Goal: Information Seeking & Learning: Check status

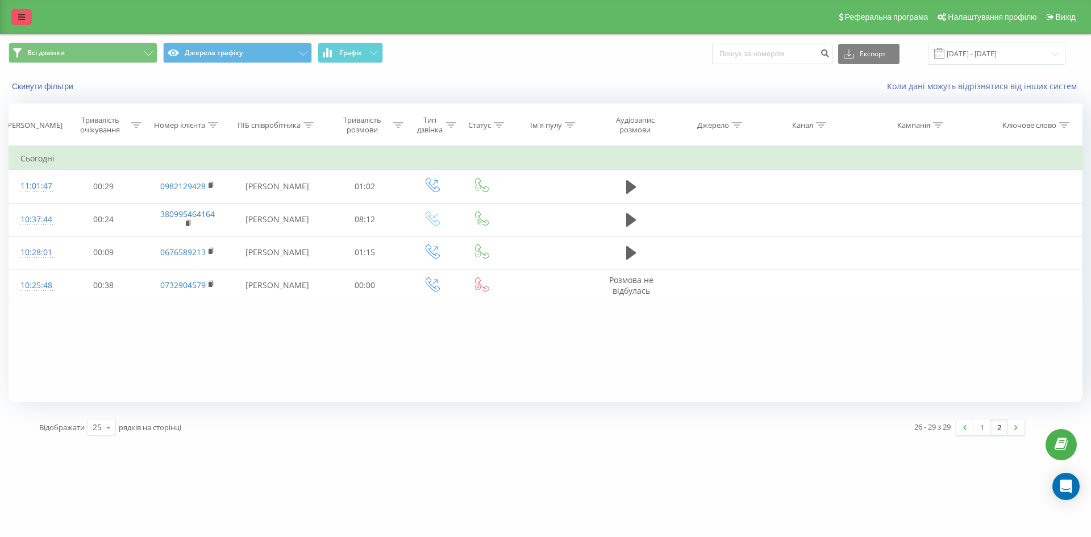
click at [23, 21] on link at bounding box center [21, 17] width 20 height 16
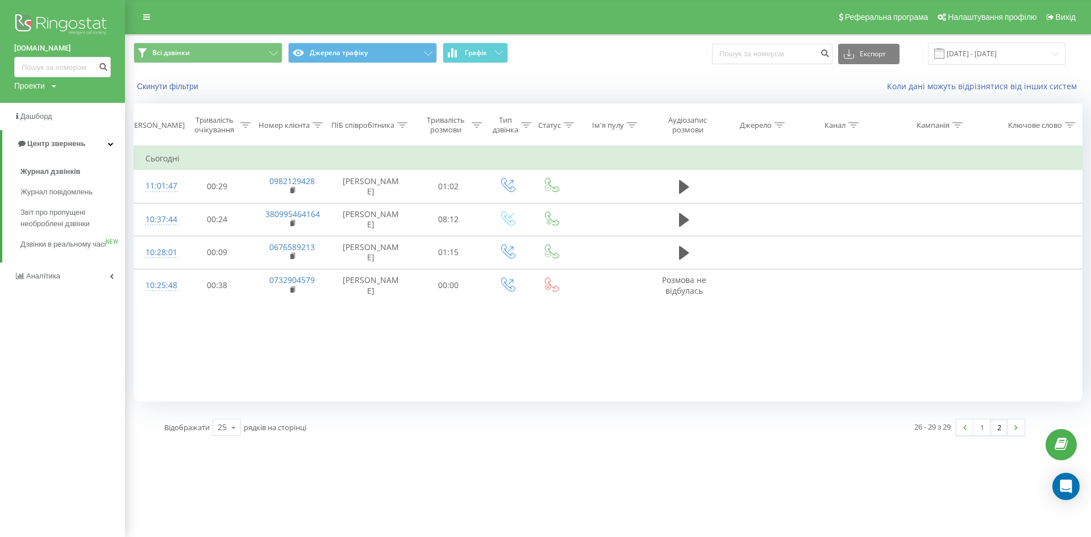
drag, startPoint x: 113, startPoint y: 143, endPoint x: 111, endPoint y: 191, distance: 48.3
click at [113, 144] on icon at bounding box center [111, 144] width 6 height 6
click at [111, 145] on icon at bounding box center [112, 144] width 4 height 6
click at [76, 171] on span "Журнал дзвінків" at bounding box center [50, 171] width 60 height 11
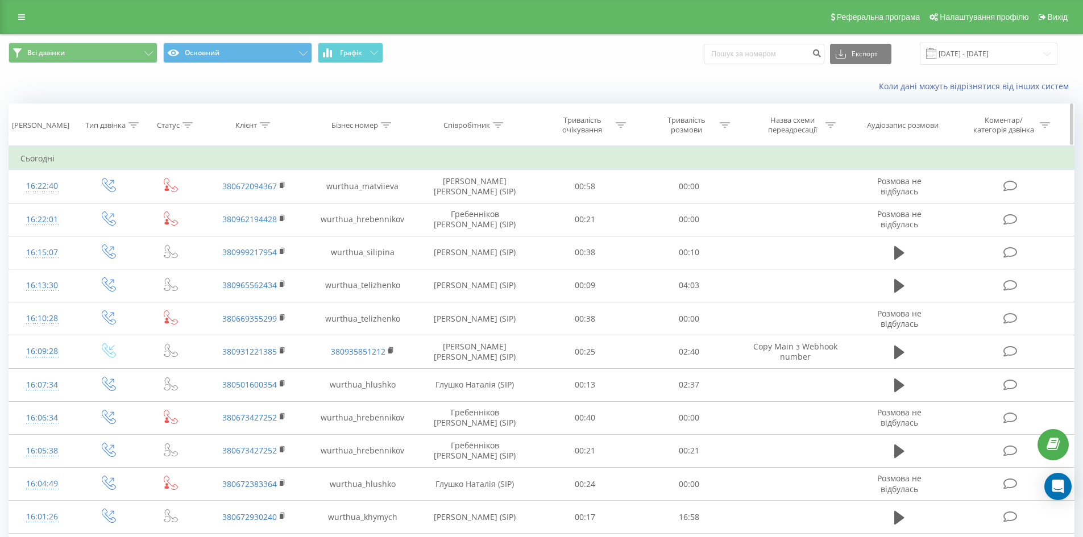
click at [492, 123] on div "Співробітник" at bounding box center [473, 125] width 60 height 10
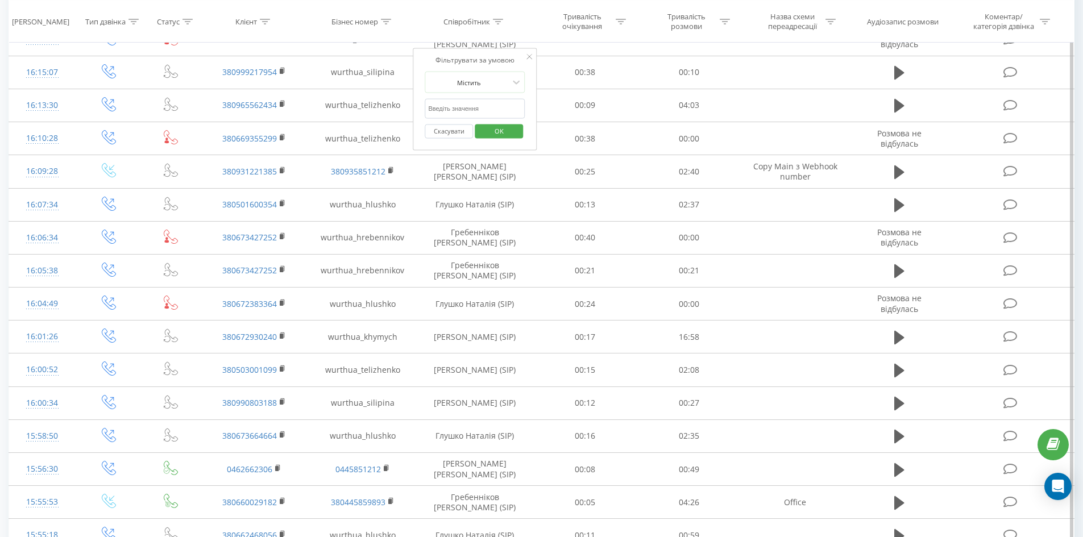
scroll to position [161, 0]
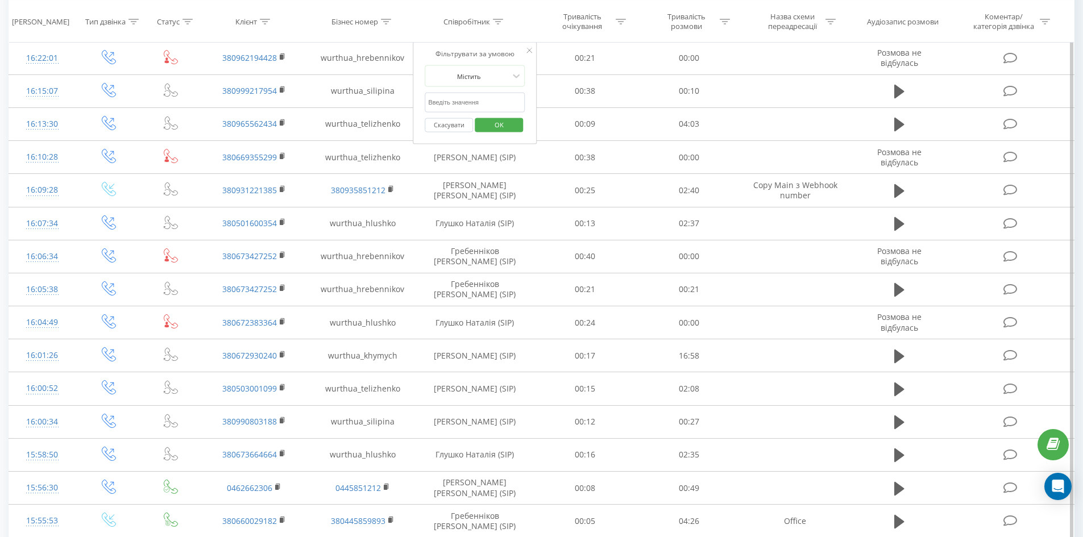
click at [472, 100] on input "text" at bounding box center [475, 103] width 100 height 20
type input "Химич Яна"
click at [491, 127] on span "OK" at bounding box center [499, 124] width 32 height 18
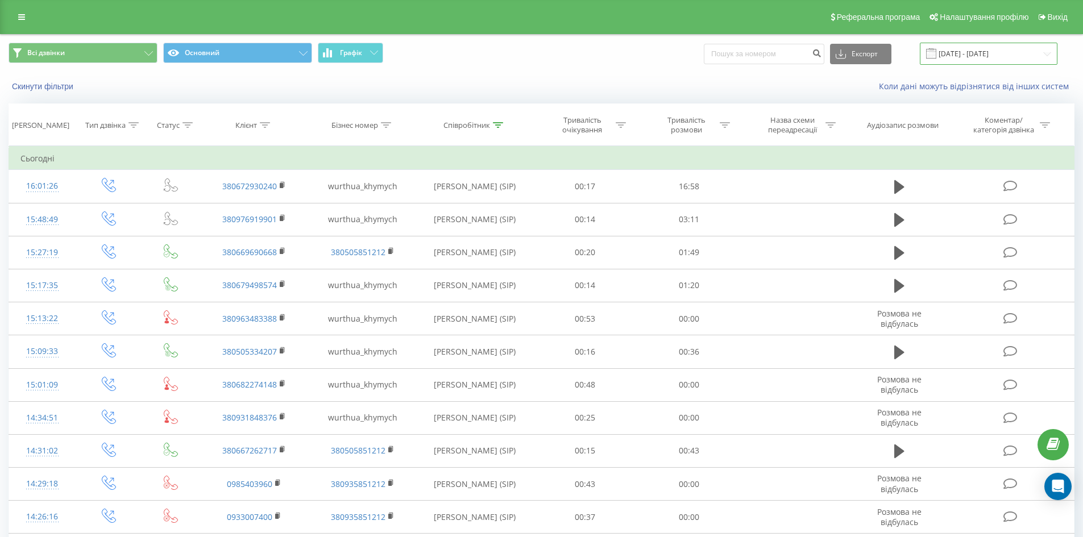
click at [958, 58] on input "[DATE] - [DATE]" at bounding box center [989, 54] width 138 height 22
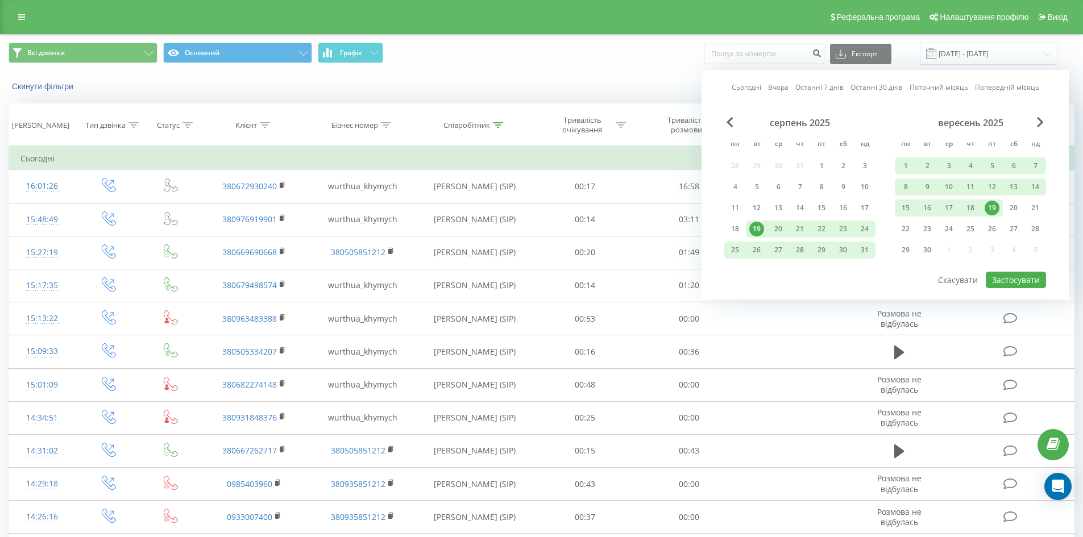
click at [993, 206] on div "19" at bounding box center [991, 208] width 15 height 15
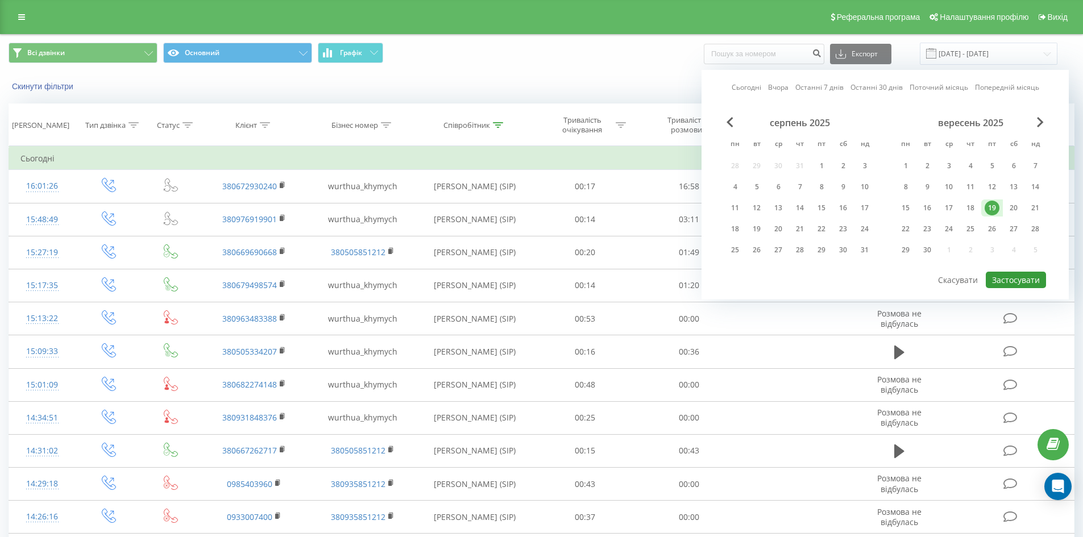
click at [1010, 284] on button "Застосувати" at bounding box center [1015, 280] width 60 height 16
type input "19.09.2025 - 19.09.2025"
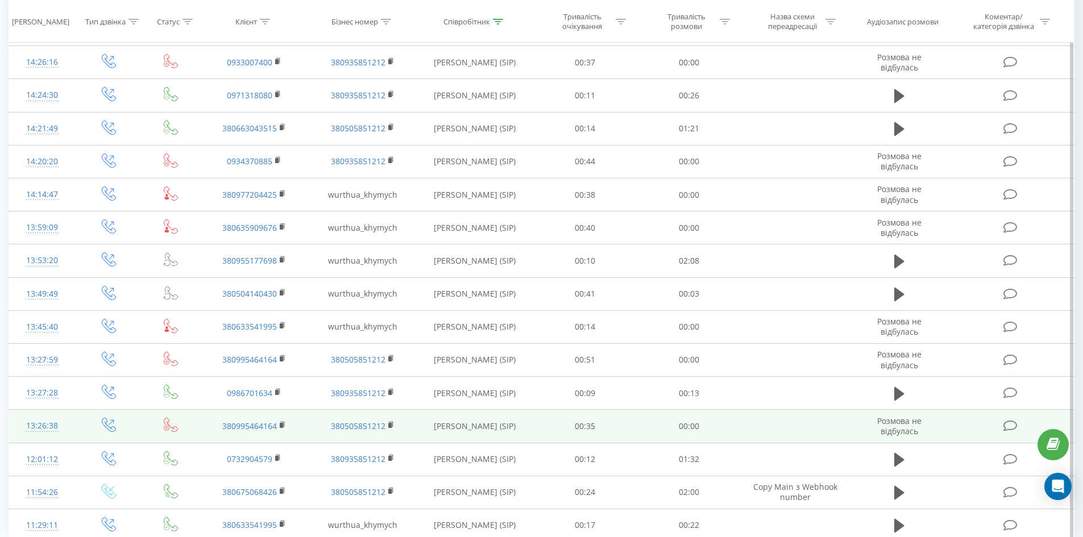
scroll to position [502, 0]
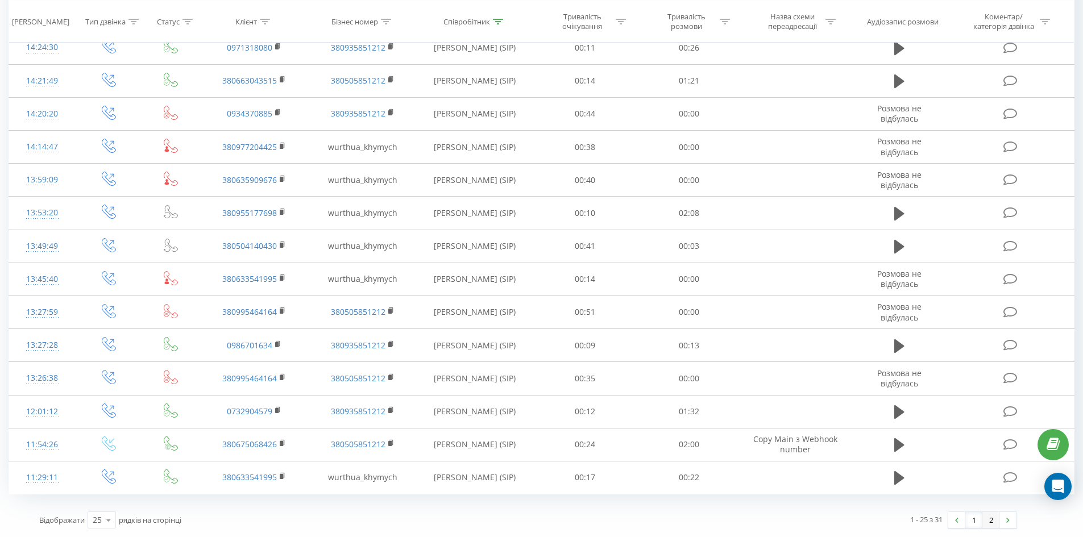
click at [984, 519] on link "2" at bounding box center [990, 520] width 17 height 16
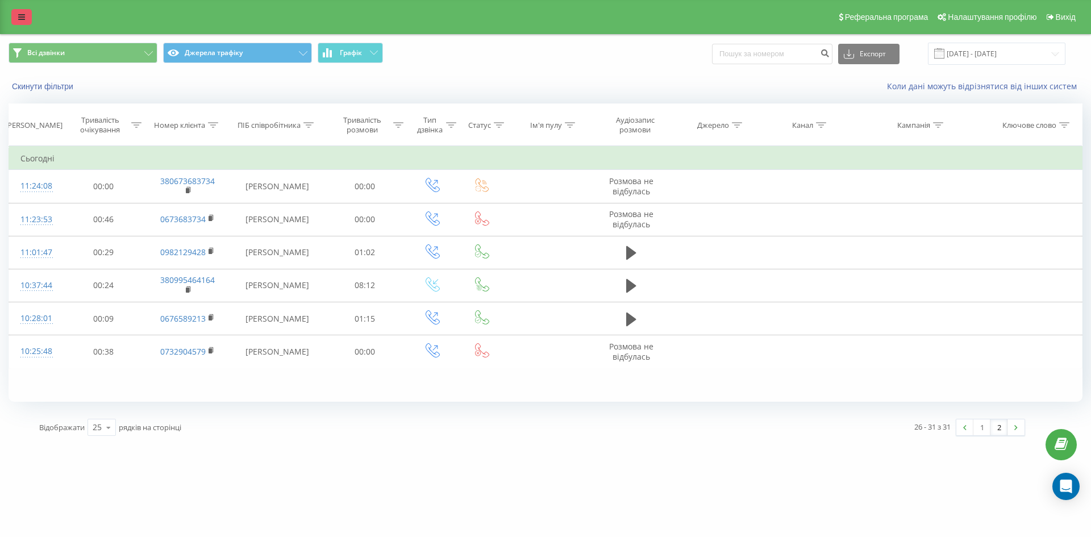
drag, startPoint x: 19, startPoint y: 15, endPoint x: 99, endPoint y: 98, distance: 115.3
click at [19, 16] on icon at bounding box center [21, 17] width 7 height 8
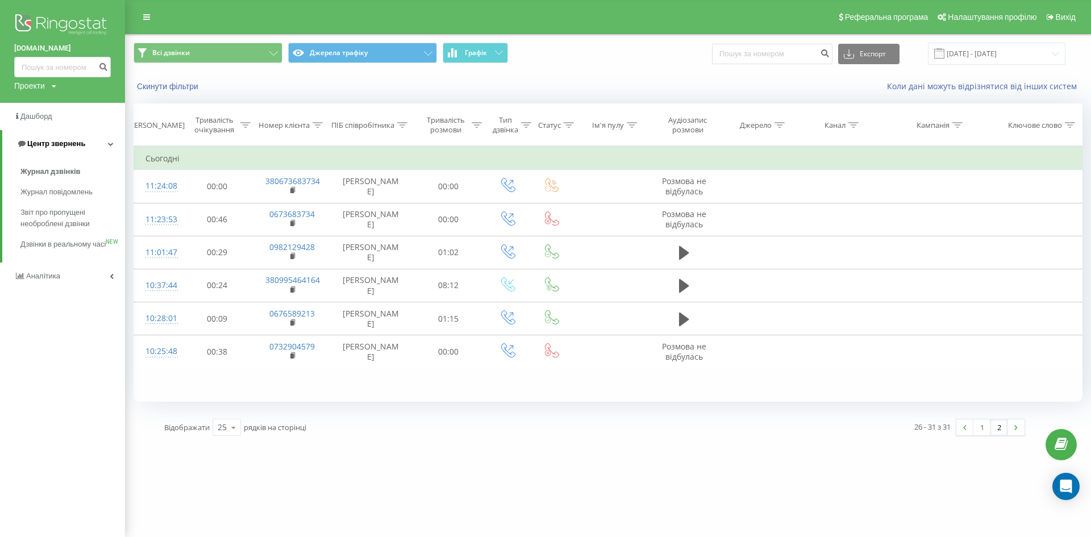
click at [112, 147] on icon at bounding box center [111, 144] width 6 height 6
click at [112, 144] on icon at bounding box center [112, 144] width 4 height 6
click at [74, 174] on span "Журнал дзвінків" at bounding box center [50, 171] width 60 height 11
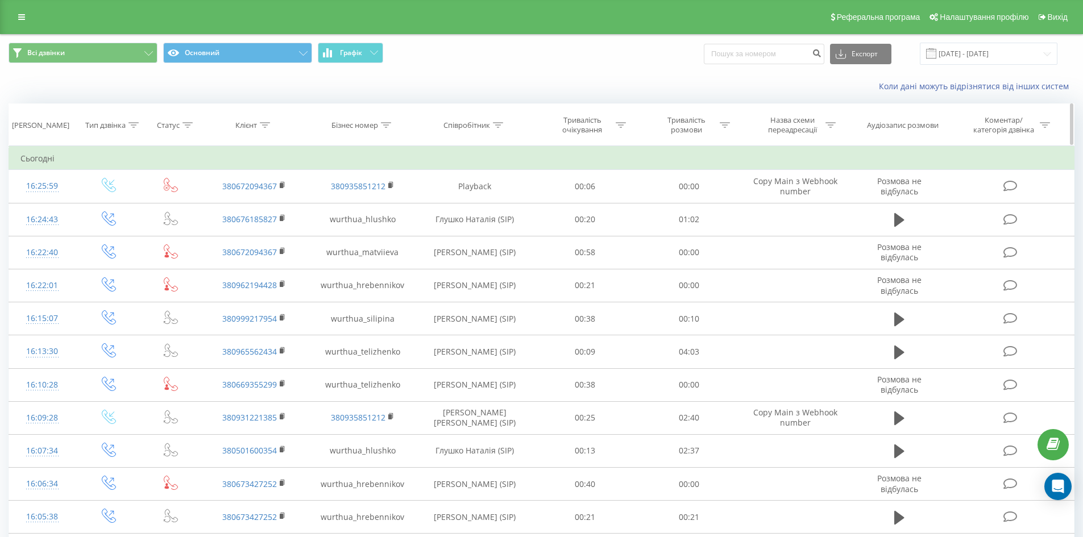
click at [463, 124] on div "Співробітник" at bounding box center [466, 125] width 47 height 10
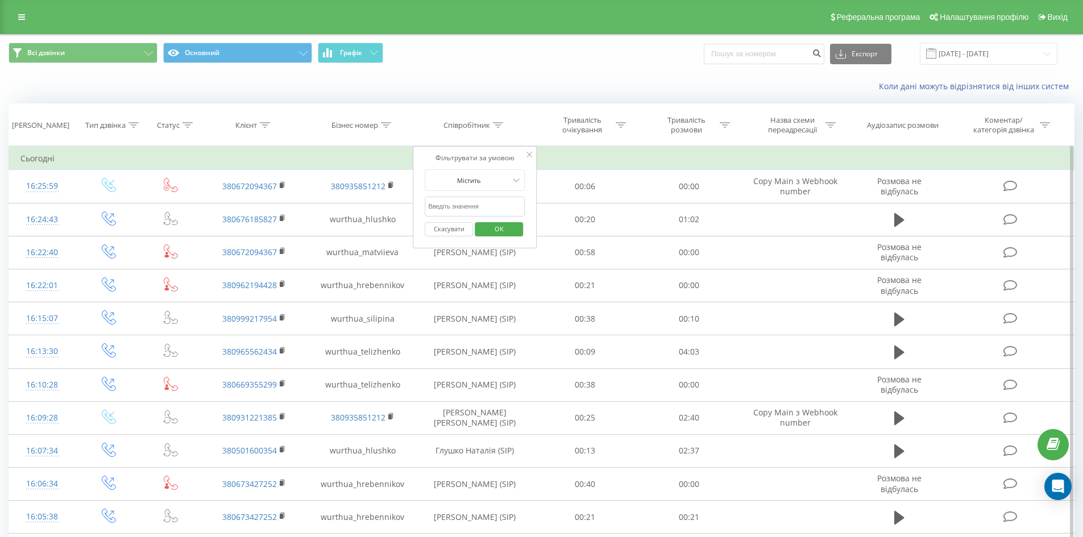
click at [475, 201] on input "text" at bounding box center [475, 207] width 100 height 20
type input "Теліженко Яна"
click at [510, 231] on span "OK" at bounding box center [499, 229] width 32 height 18
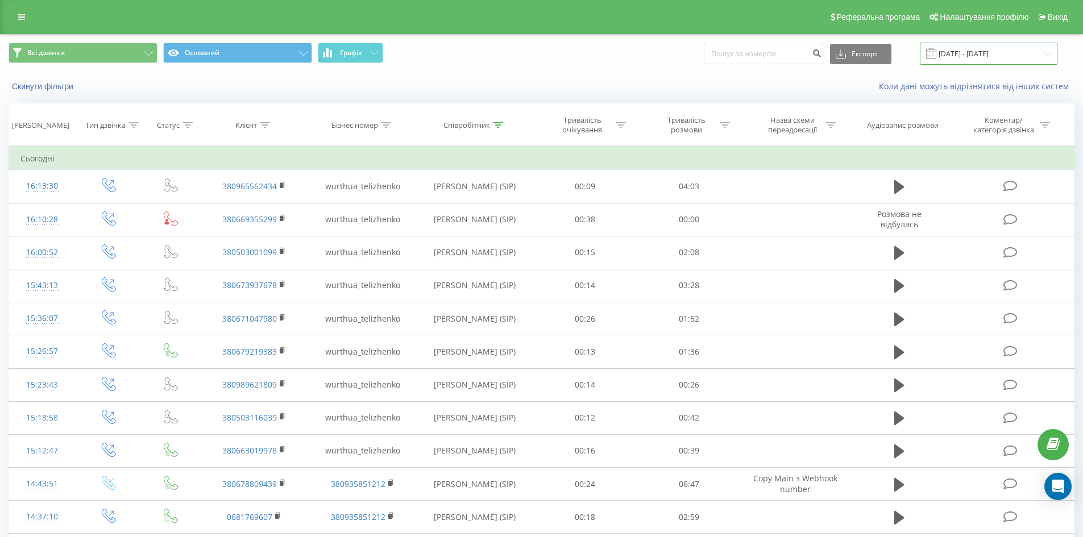
click at [967, 50] on input "[DATE] - [DATE]" at bounding box center [989, 54] width 138 height 22
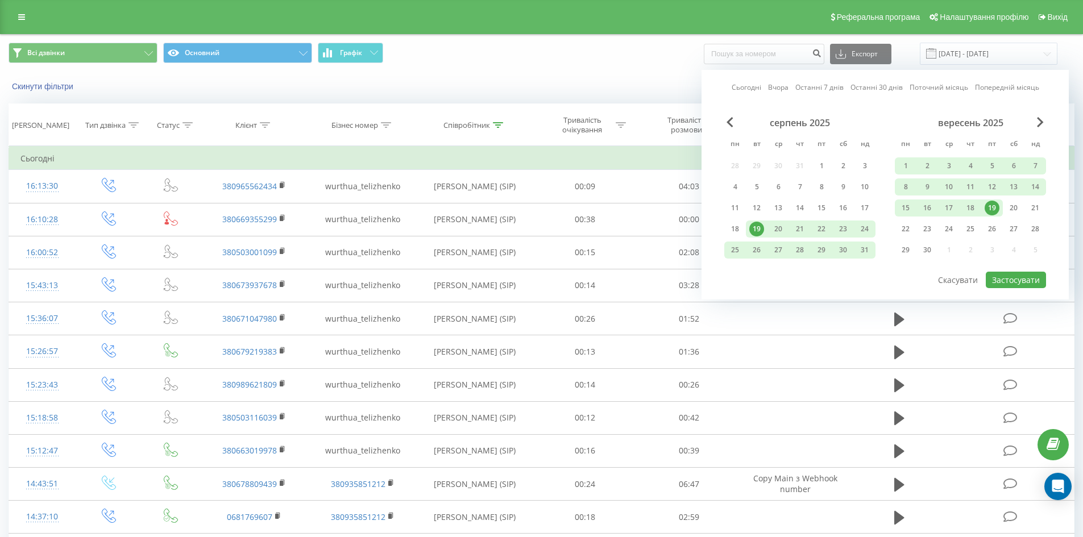
click at [989, 209] on div "19" at bounding box center [991, 208] width 15 height 15
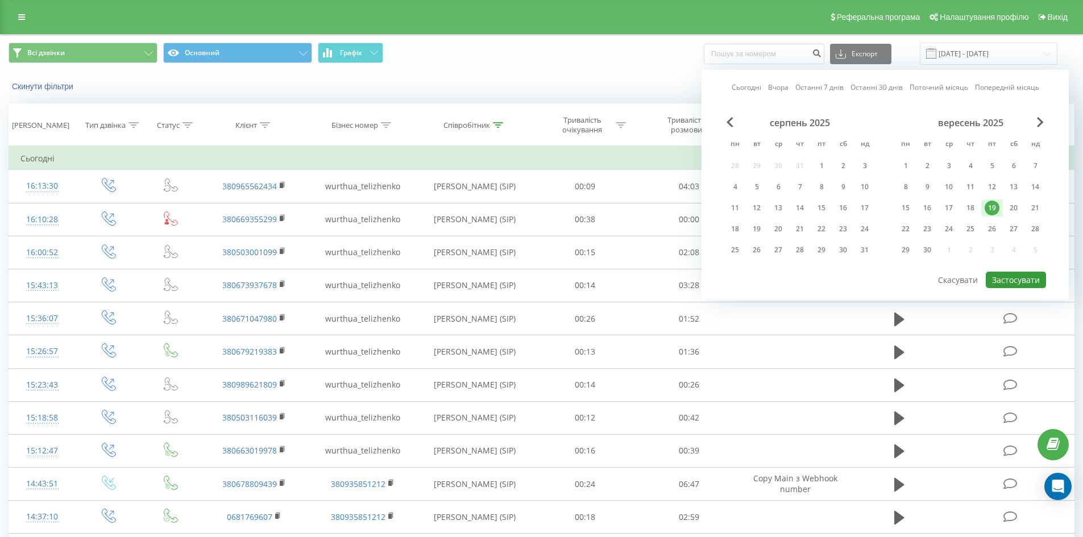
click at [1002, 278] on button "Застосувати" at bounding box center [1015, 280] width 60 height 16
type input "[DATE] - [DATE]"
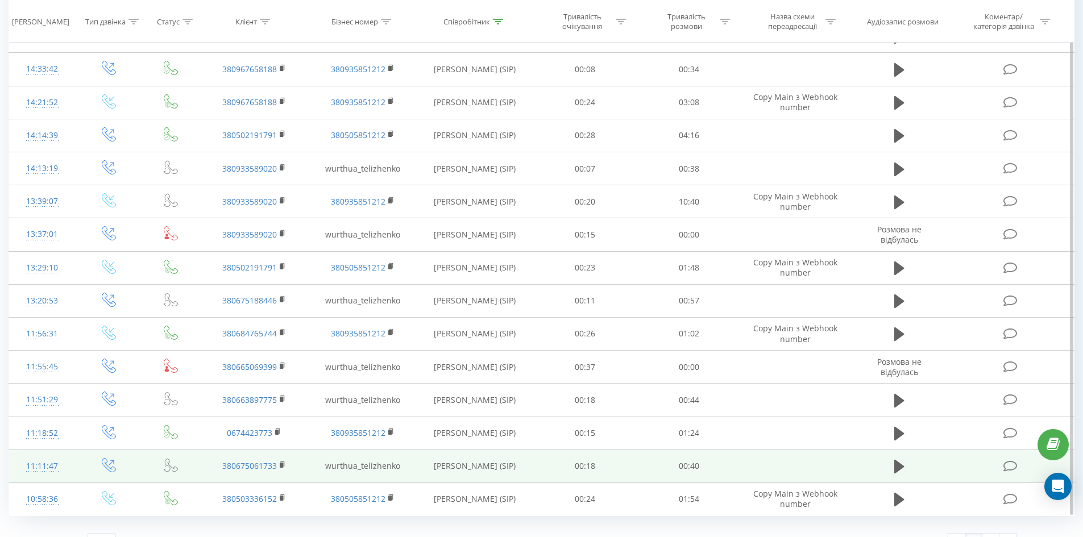
scroll to position [502, 0]
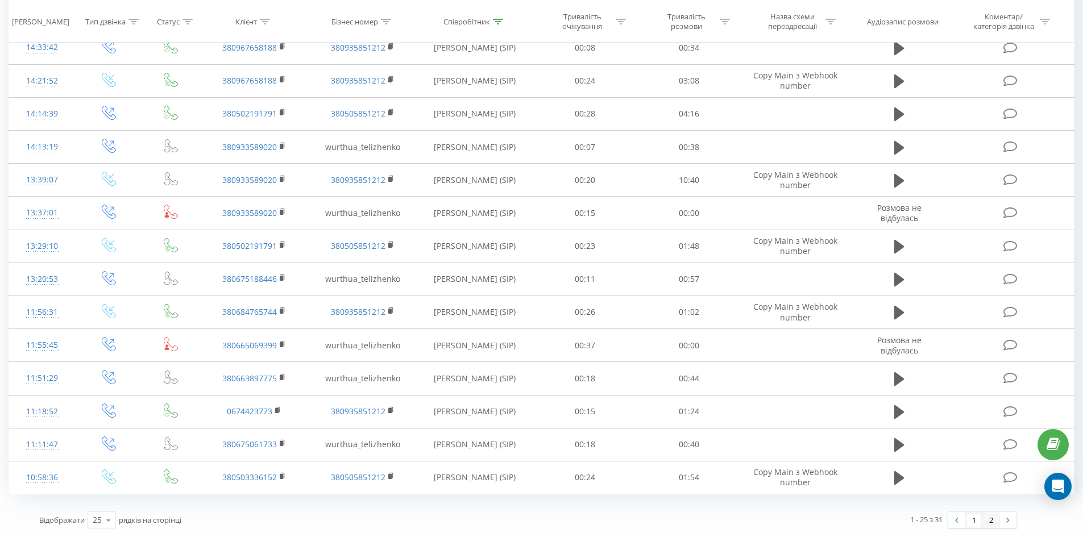
click at [987, 516] on link "2" at bounding box center [990, 520] width 17 height 16
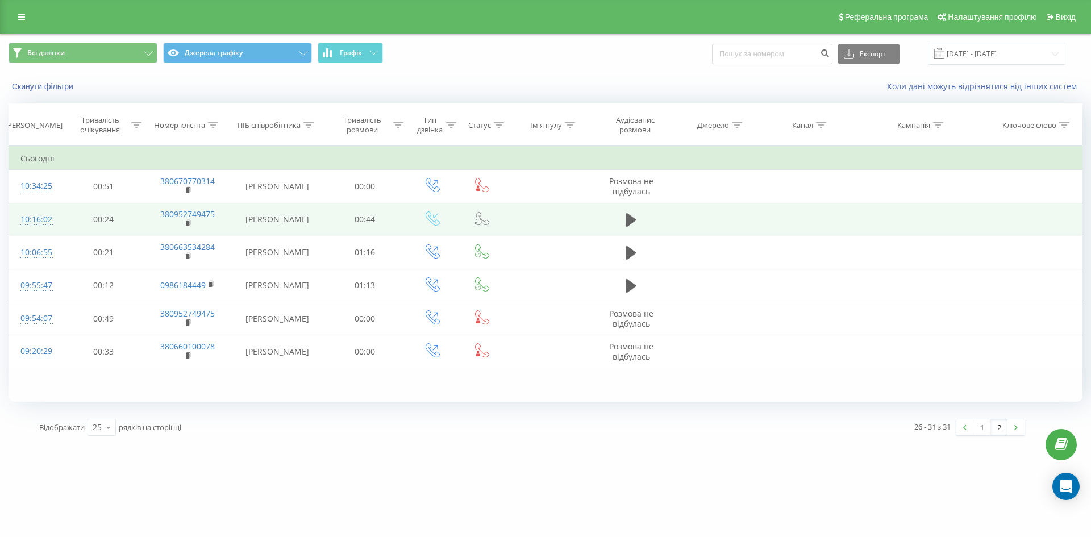
drag, startPoint x: 17, startPoint y: 11, endPoint x: 68, endPoint y: 154, distance: 151.3
click at [18, 12] on link at bounding box center [21, 17] width 20 height 16
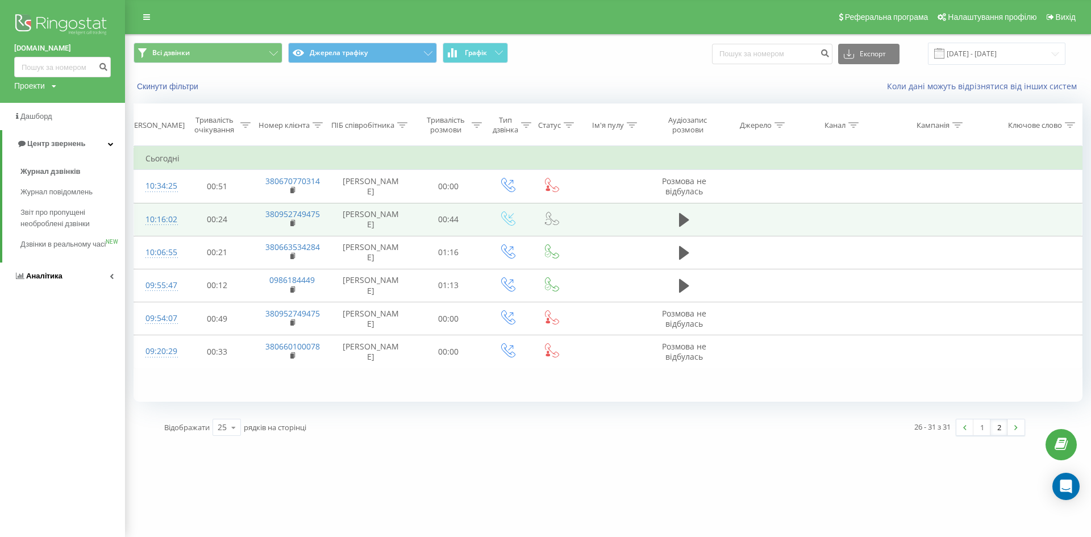
click at [107, 284] on link "Аналiтика" at bounding box center [62, 276] width 125 height 27
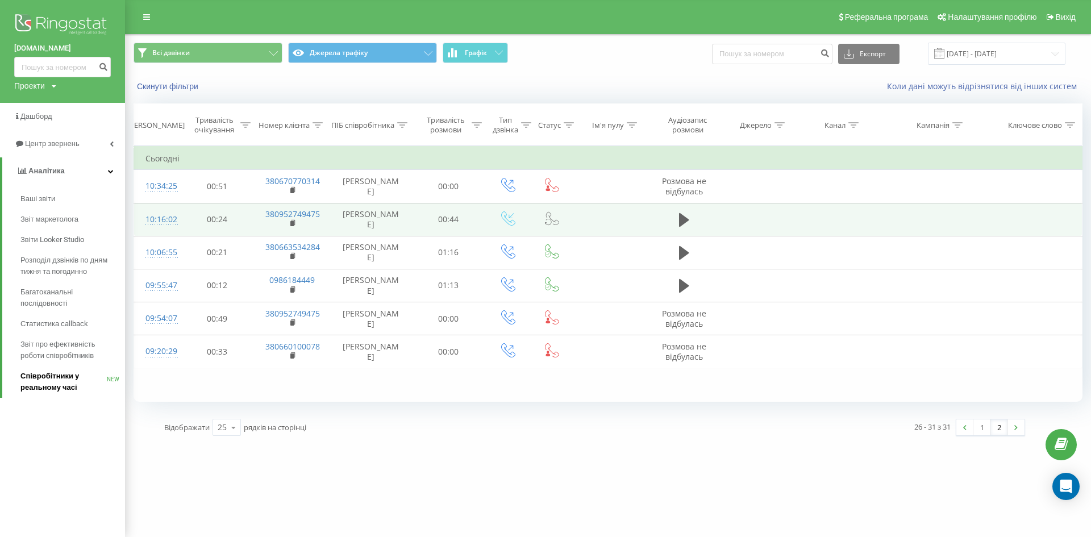
click at [63, 389] on span "Співробітники у реальному часі" at bounding box center [63, 382] width 86 height 23
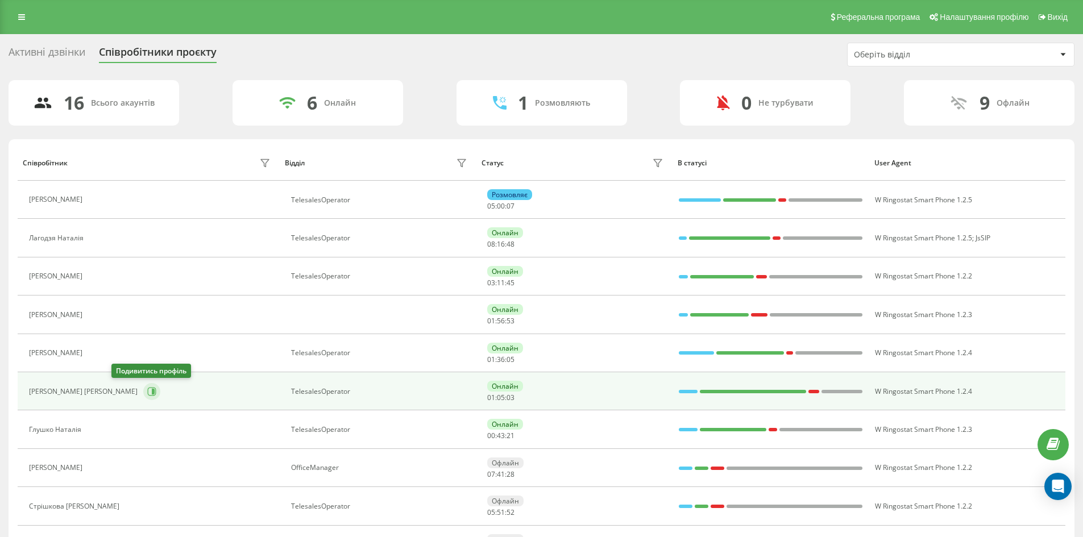
click at [148, 396] on icon at bounding box center [152, 391] width 9 height 9
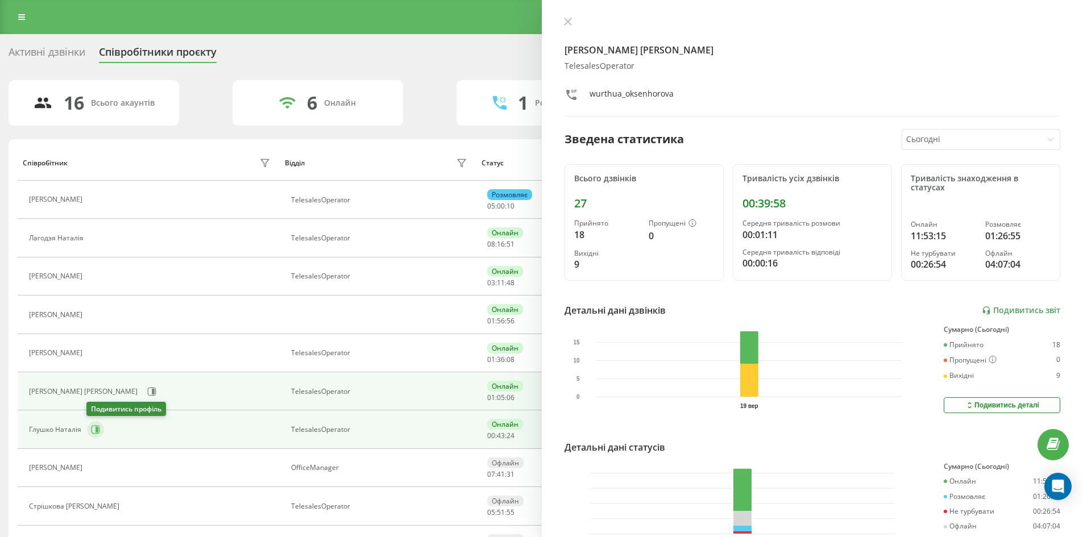
click at [92, 432] on icon at bounding box center [95, 429] width 9 height 9
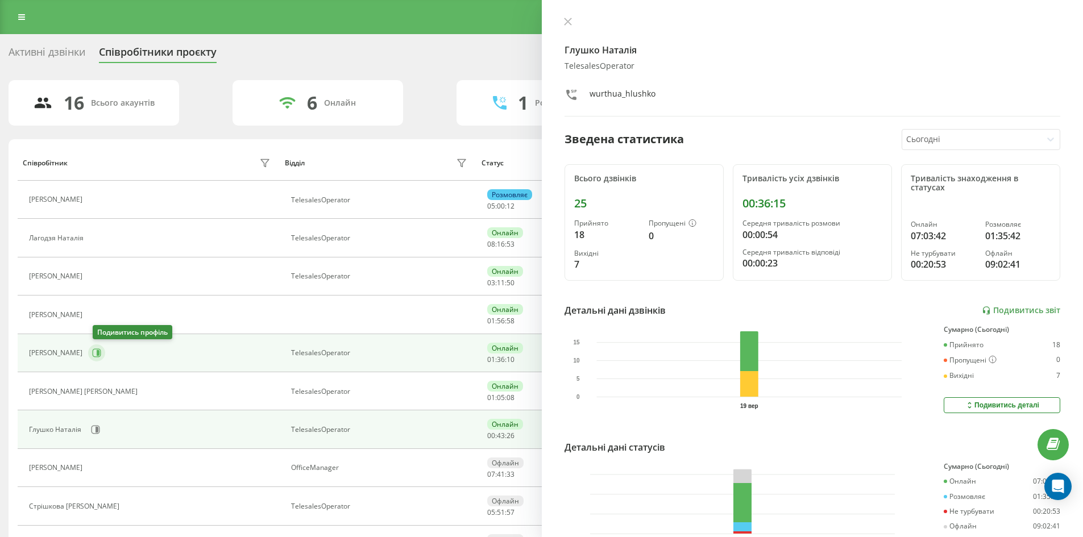
click at [99, 353] on icon at bounding box center [98, 353] width 3 height 6
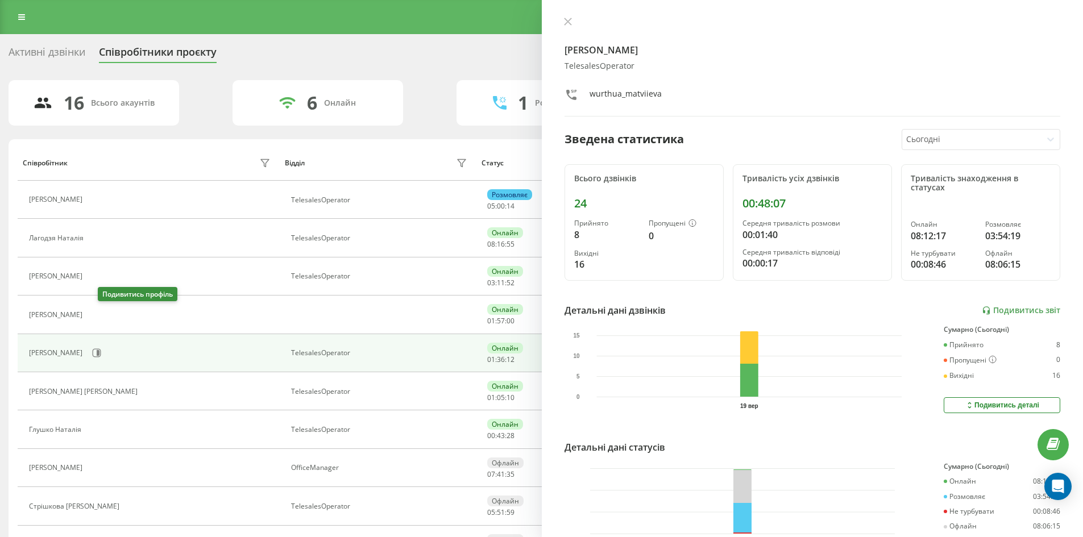
click at [99, 319] on icon at bounding box center [95, 315] width 9 height 9
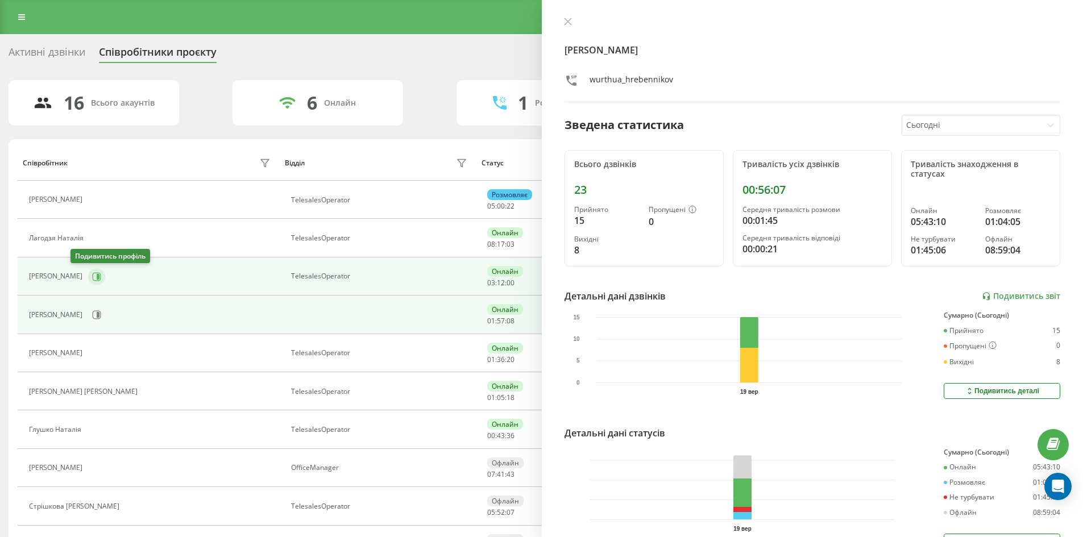
click at [97, 276] on icon at bounding box center [98, 276] width 3 height 6
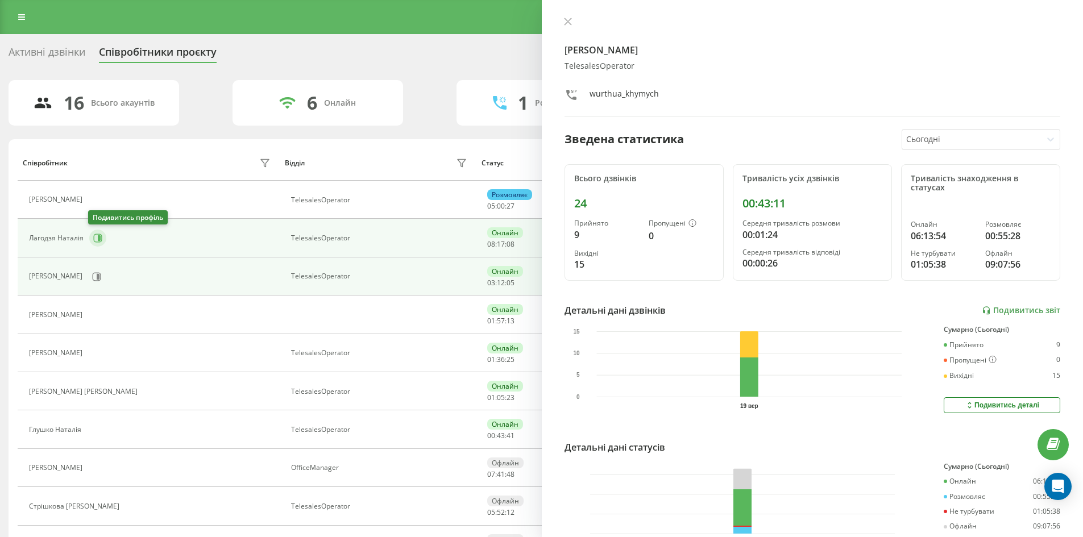
click at [97, 245] on button at bounding box center [97, 238] width 17 height 17
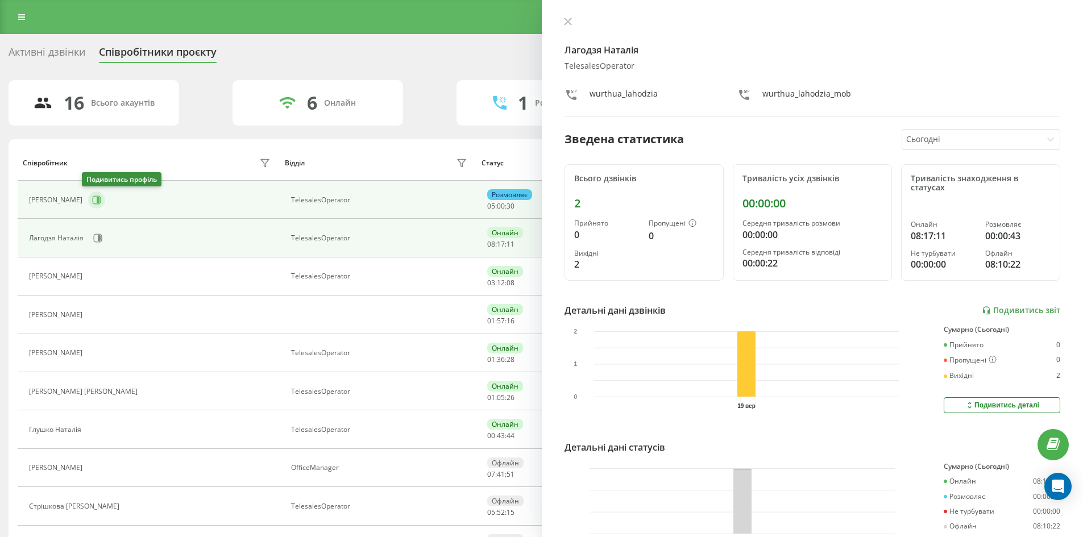
click at [88, 201] on button at bounding box center [96, 200] width 17 height 17
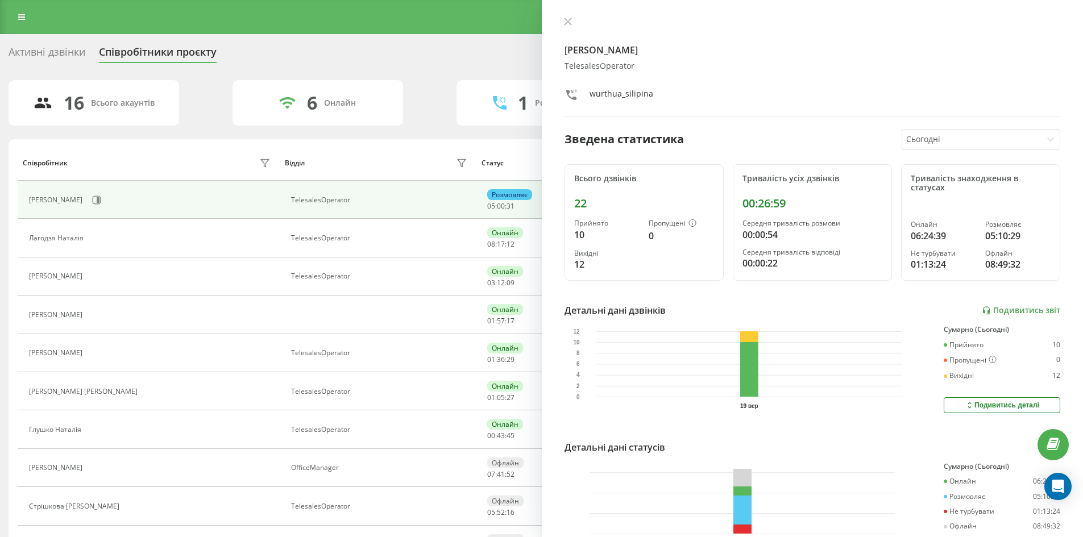
click at [39, 24] on div "Реферальна програма Налаштування профілю Вихід" at bounding box center [541, 17] width 1083 height 34
click at [565, 31] on div "Сіліпіна Ольга TelesalesOperator wurthua_silipina" at bounding box center [812, 66] width 496 height 99
click at [568, 24] on icon at bounding box center [568, 22] width 8 height 8
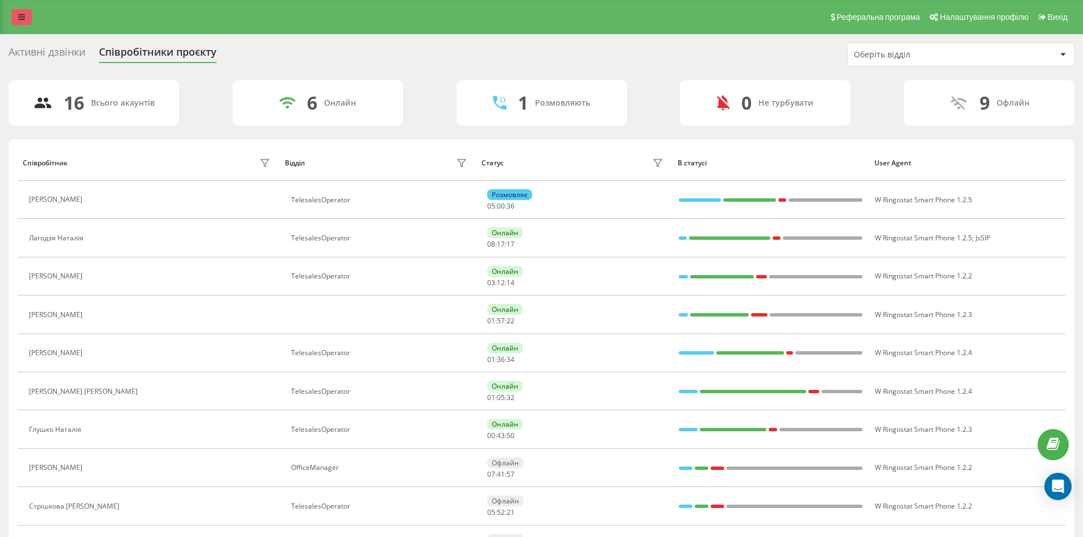
click at [15, 17] on link at bounding box center [21, 17] width 20 height 16
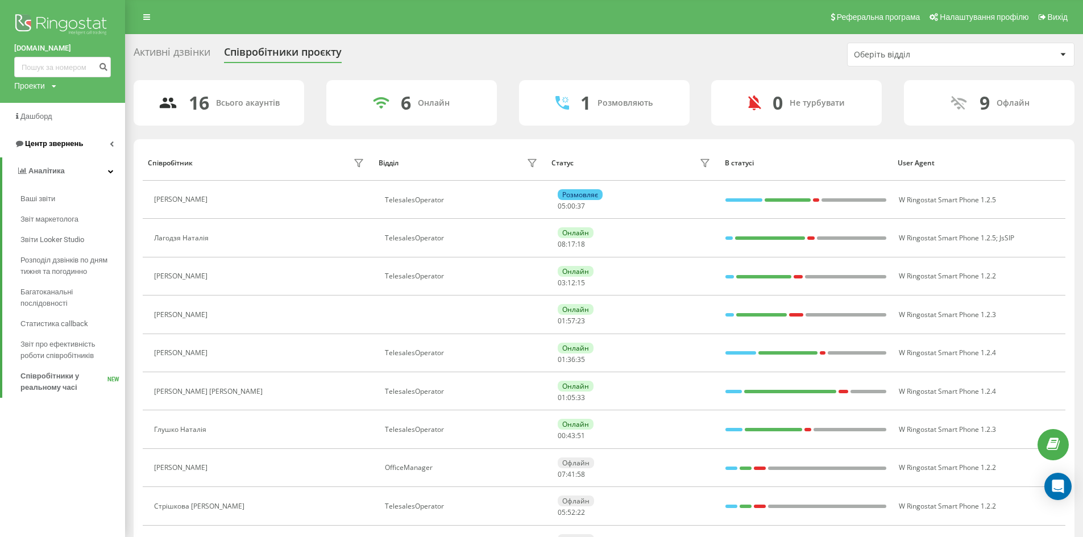
click at [113, 151] on link "Центр звернень" at bounding box center [62, 143] width 125 height 27
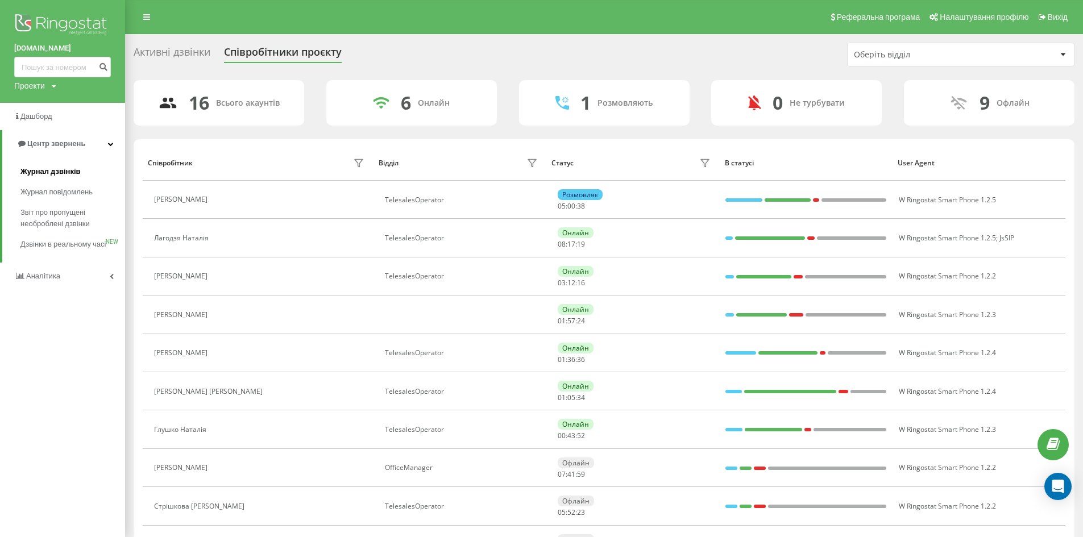
click at [73, 173] on span "Журнал дзвінків" at bounding box center [50, 171] width 60 height 11
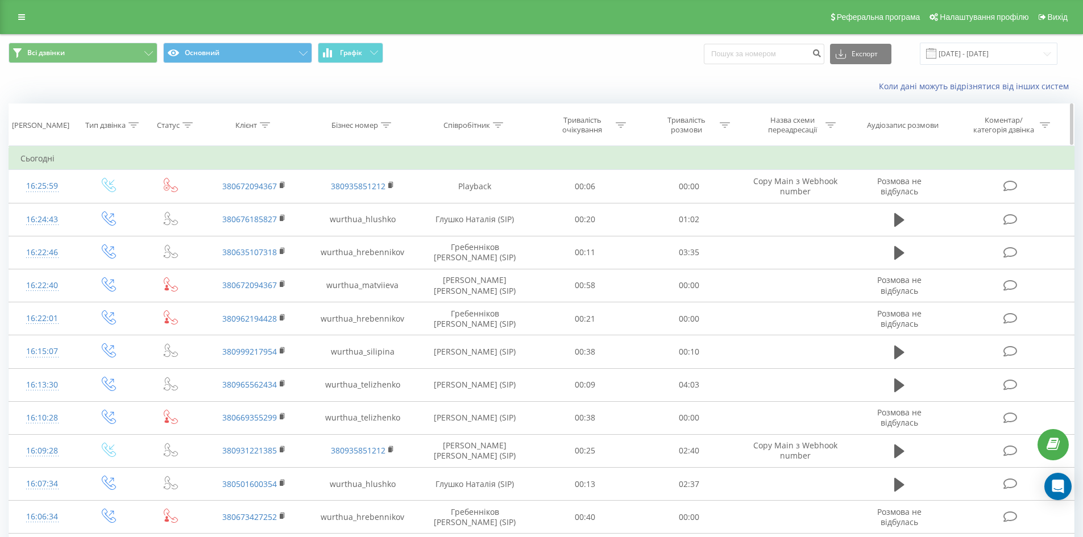
click at [493, 128] on div at bounding box center [498, 125] width 10 height 10
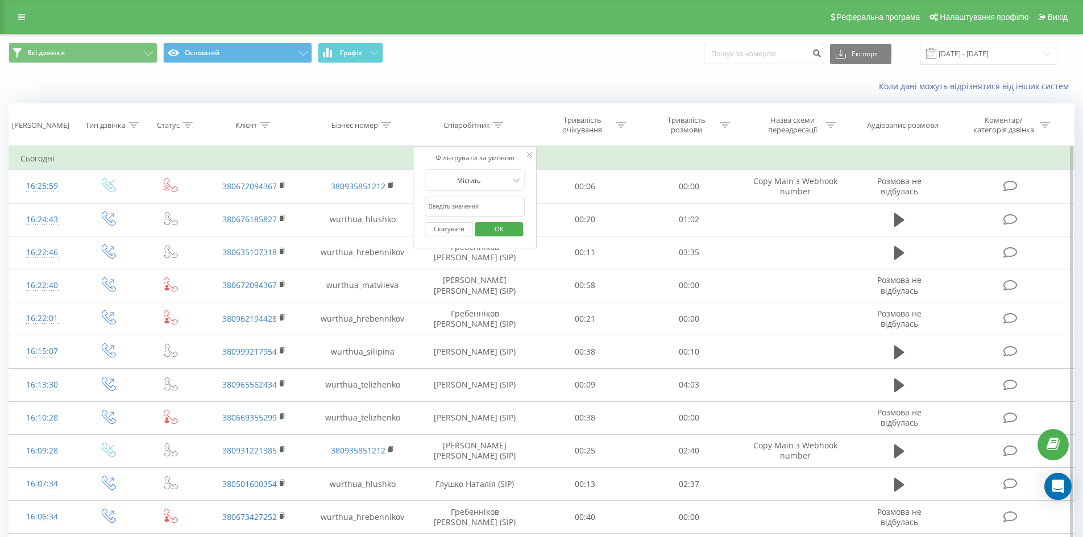
click at [482, 214] on input "text" at bounding box center [475, 207] width 100 height 20
click at [493, 232] on span "OK" at bounding box center [499, 229] width 32 height 18
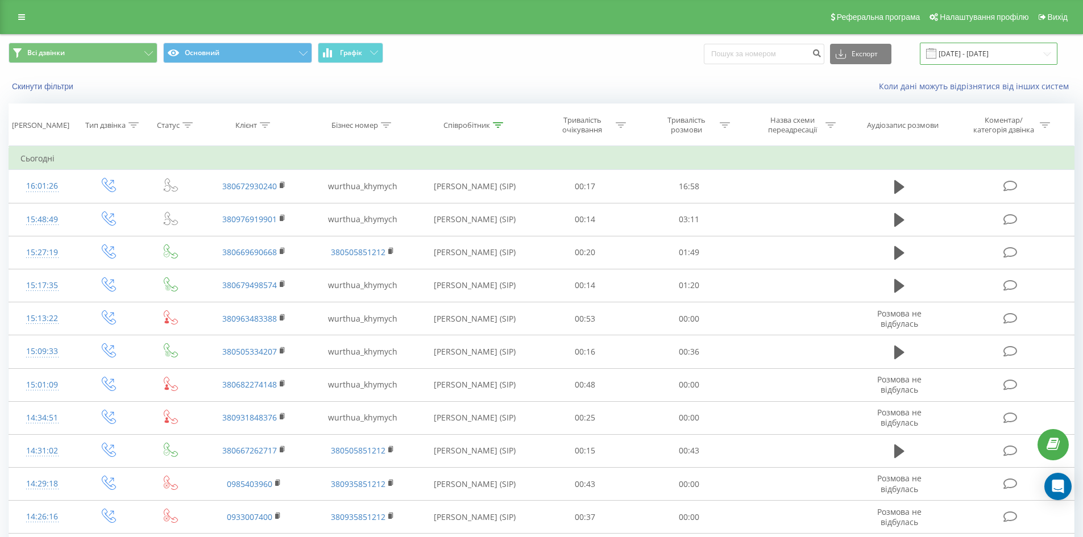
click at [1014, 48] on input "[DATE] - [DATE]" at bounding box center [989, 54] width 138 height 22
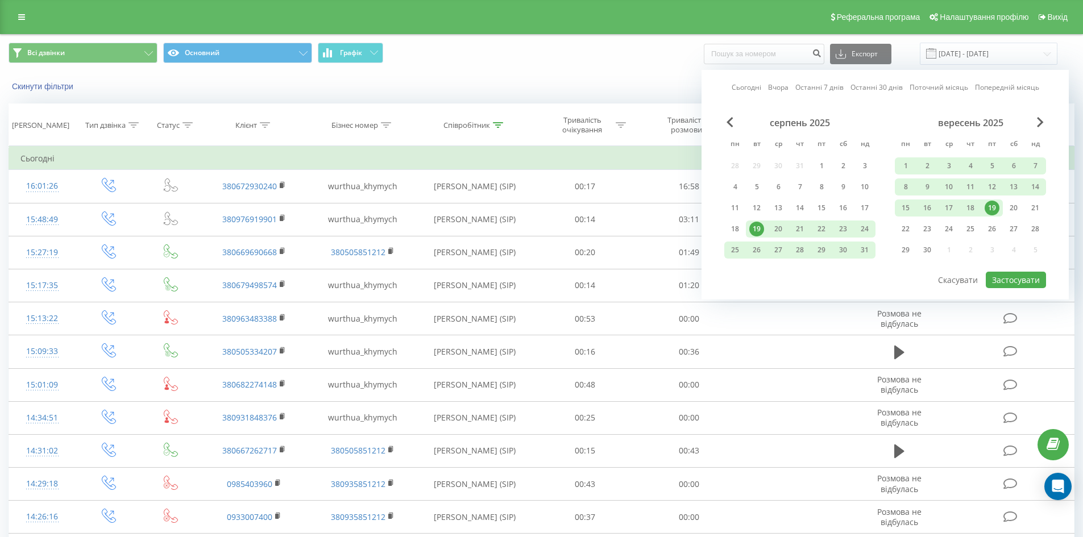
click at [991, 204] on div "19" at bounding box center [991, 208] width 15 height 15
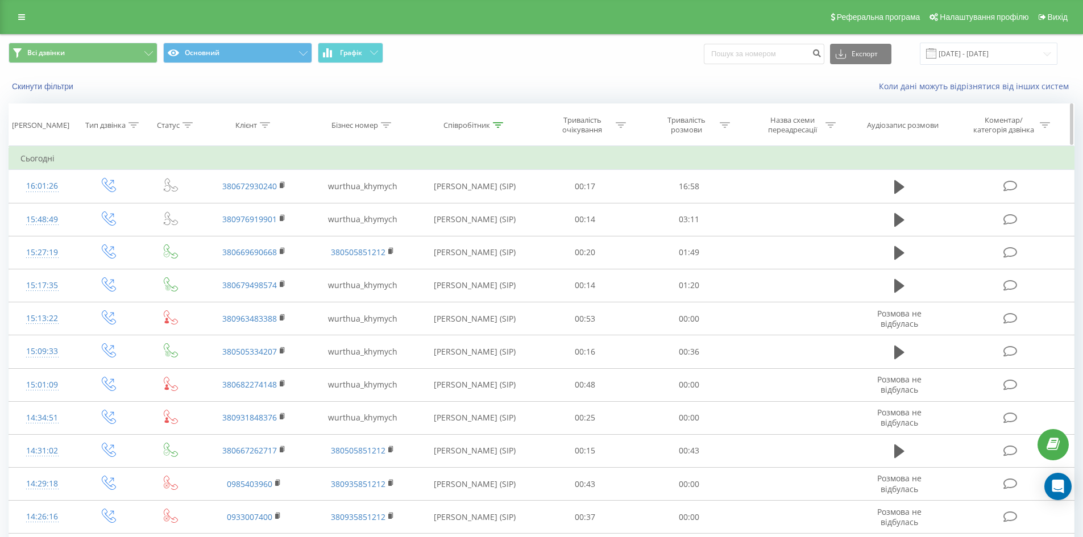
click at [496, 127] on icon at bounding box center [498, 125] width 10 height 6
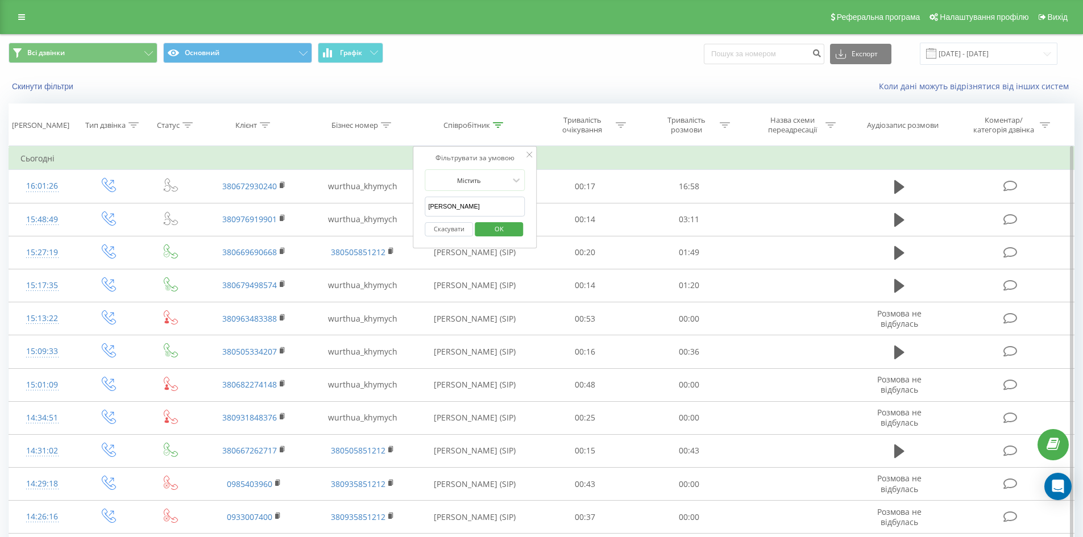
click at [490, 206] on input "[PERSON_NAME]" at bounding box center [475, 207] width 100 height 20
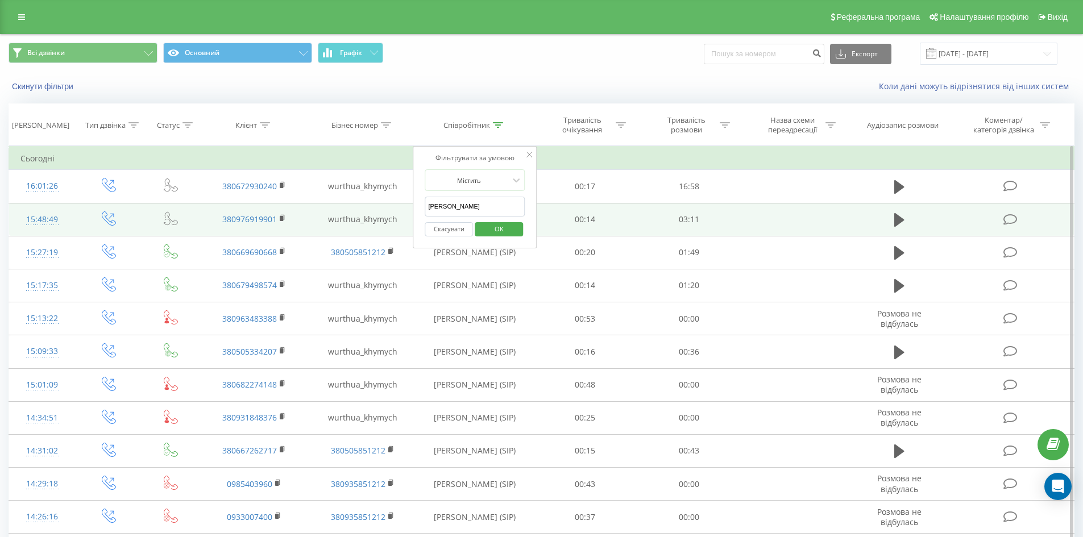
drag, startPoint x: 502, startPoint y: 209, endPoint x: 398, endPoint y: 228, distance: 105.8
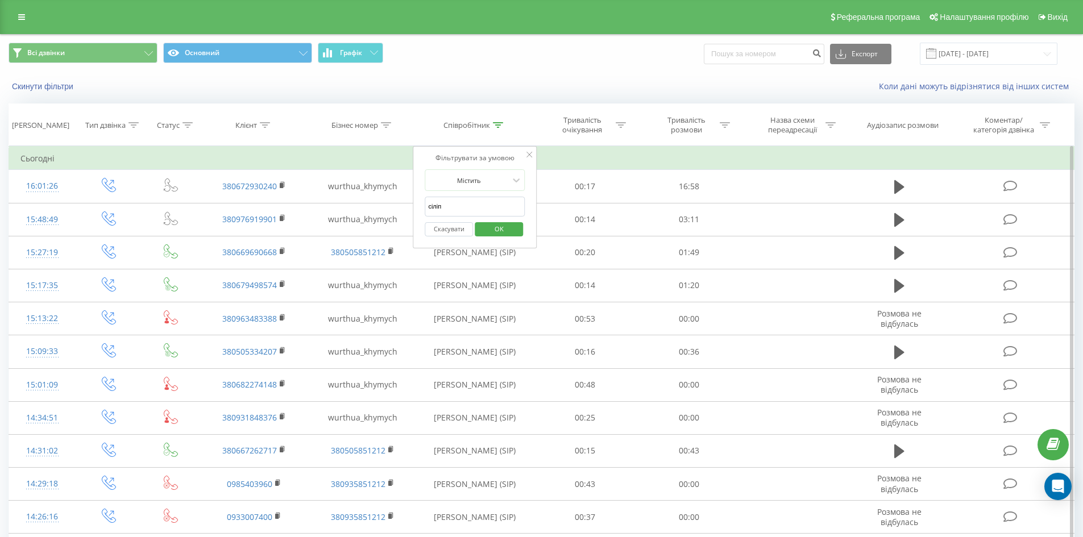
type input "сіліп"
click at [481, 230] on button "OK" at bounding box center [499, 229] width 48 height 14
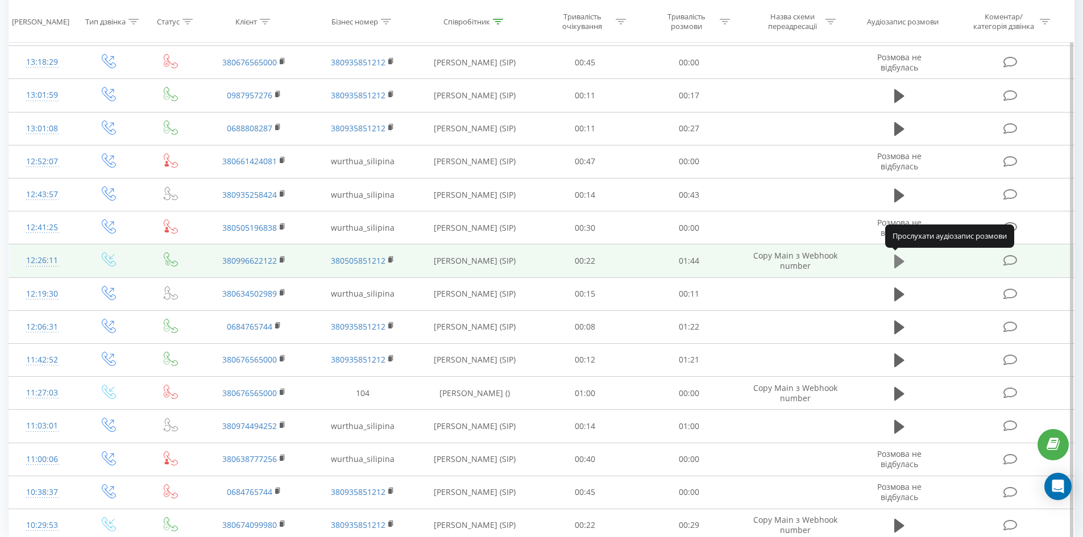
scroll to position [502, 0]
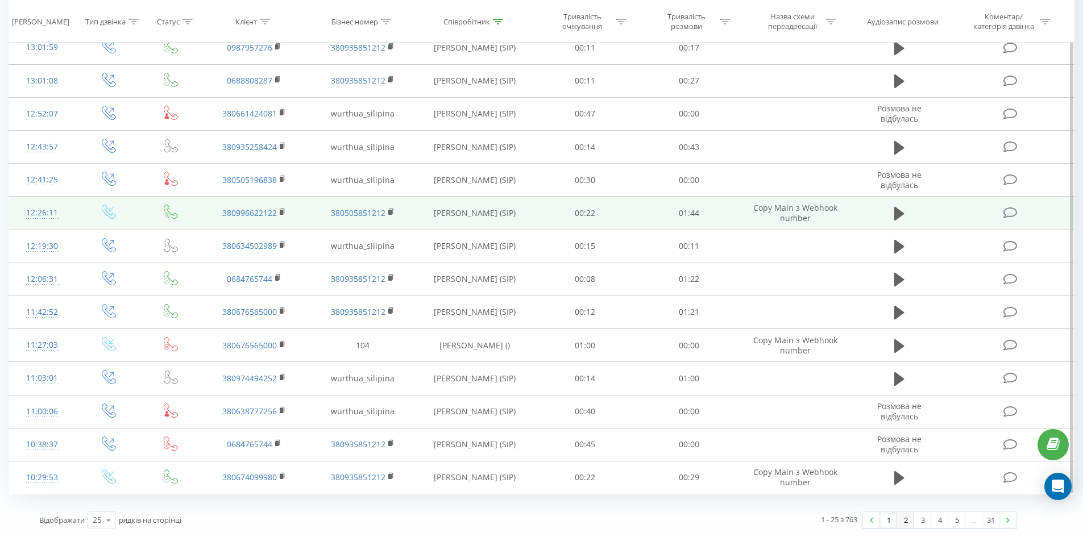
click at [908, 523] on link "2" at bounding box center [905, 520] width 17 height 16
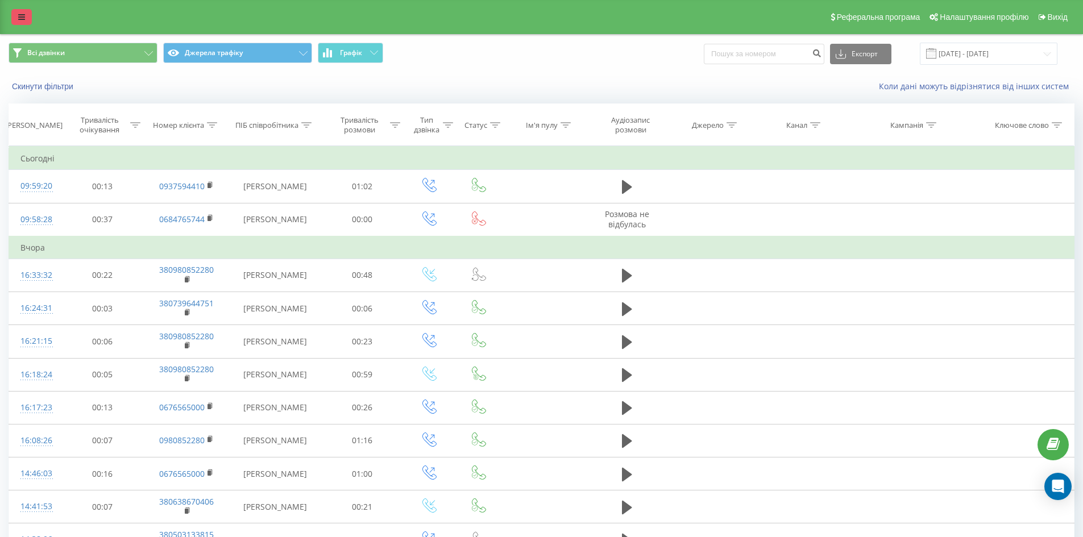
click at [20, 18] on icon at bounding box center [21, 17] width 7 height 8
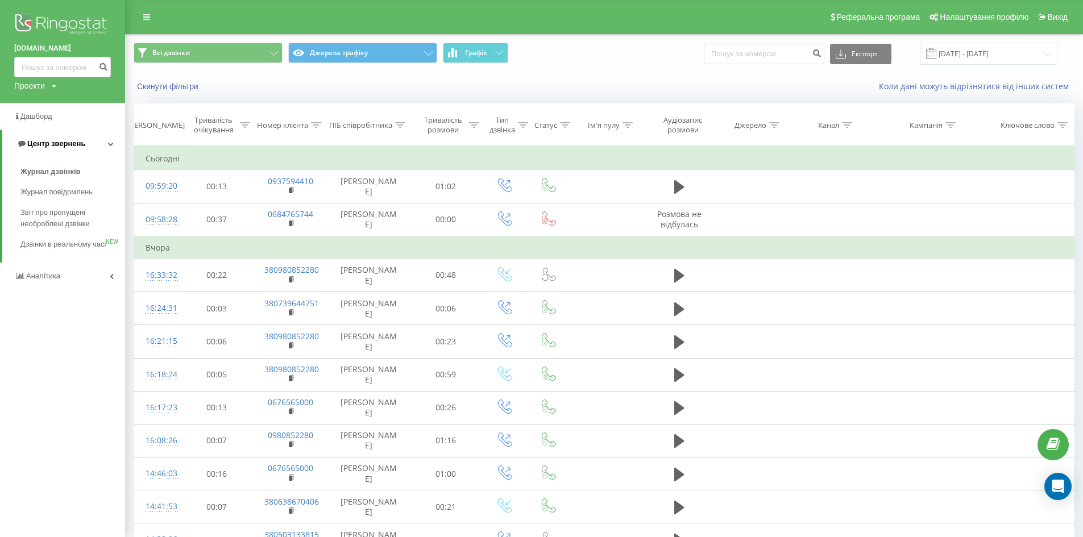
click at [114, 145] on link "Центр звернень" at bounding box center [63, 143] width 123 height 27
click at [112, 145] on icon at bounding box center [112, 144] width 4 height 6
click at [69, 164] on link "Журнал дзвінків" at bounding box center [72, 171] width 105 height 20
click at [69, 168] on span "Журнал дзвінків" at bounding box center [50, 171] width 60 height 11
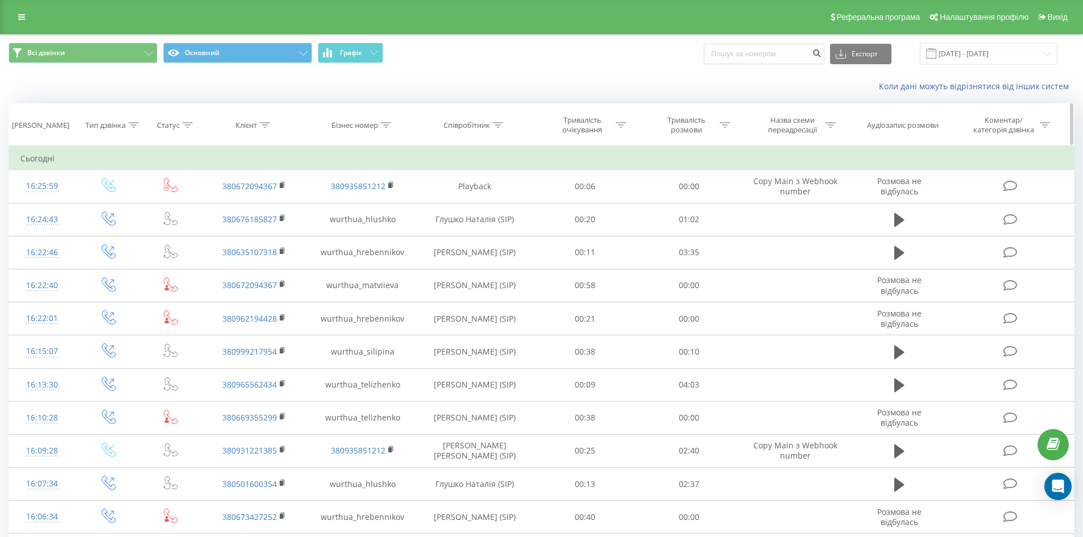
click at [488, 126] on div "Співробітник" at bounding box center [466, 125] width 47 height 10
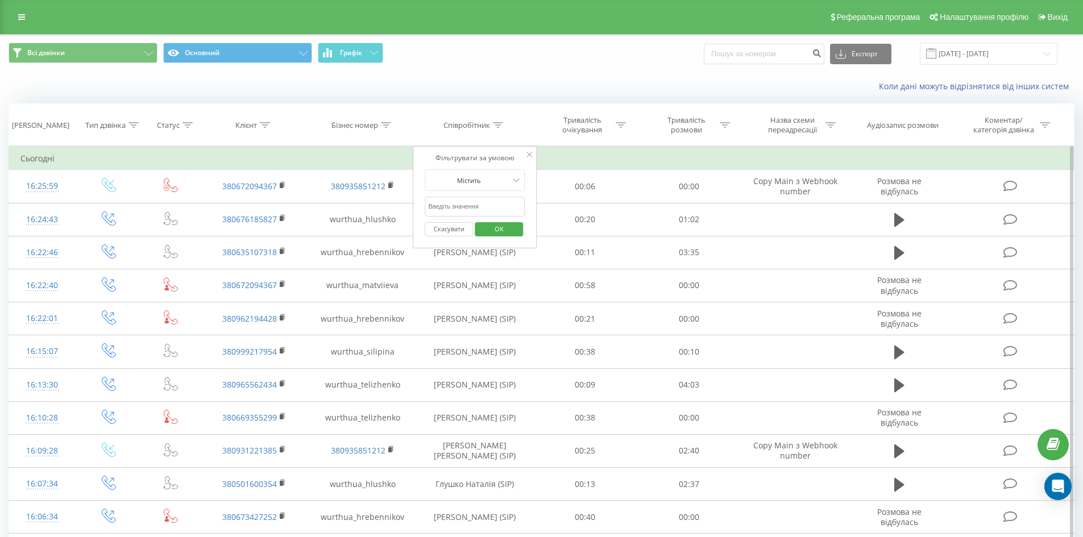
click at [489, 203] on input "text" at bounding box center [475, 207] width 100 height 20
type input "[PERSON_NAME]"
click at [494, 226] on span "OK" at bounding box center [499, 229] width 32 height 18
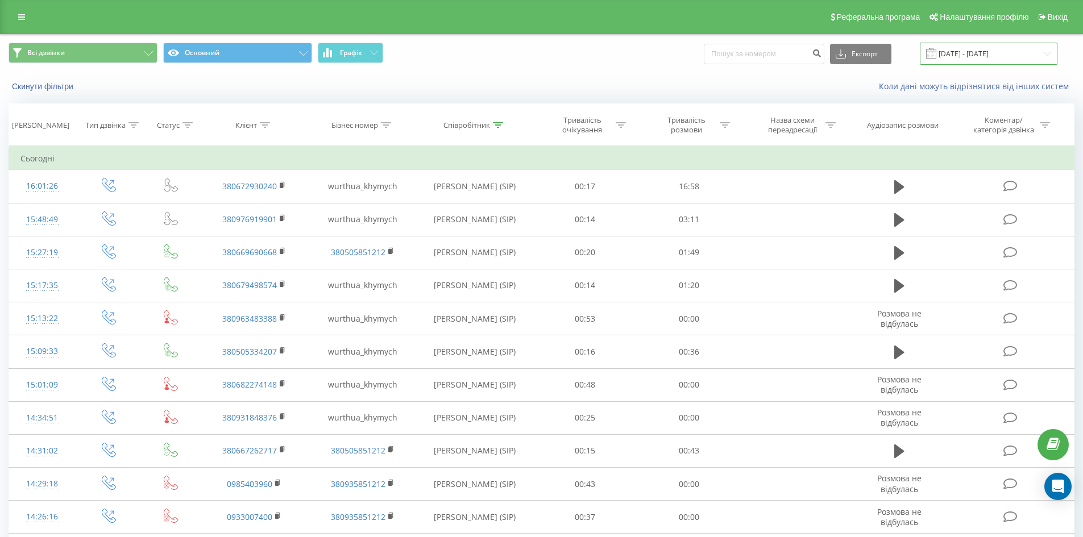
click at [979, 47] on input "[DATE] - [DATE]" at bounding box center [989, 54] width 138 height 22
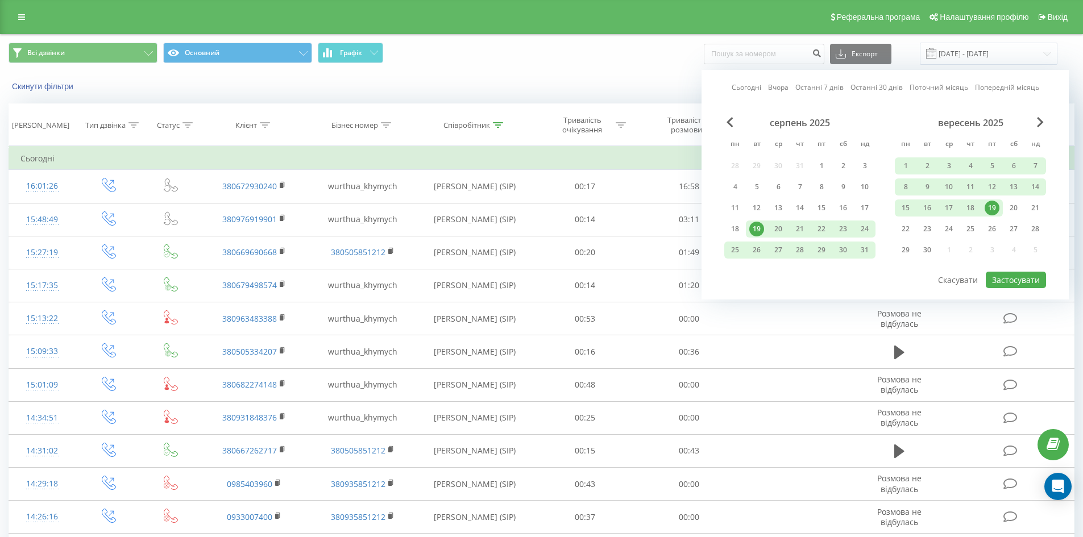
click at [995, 211] on div "19" at bounding box center [991, 208] width 15 height 15
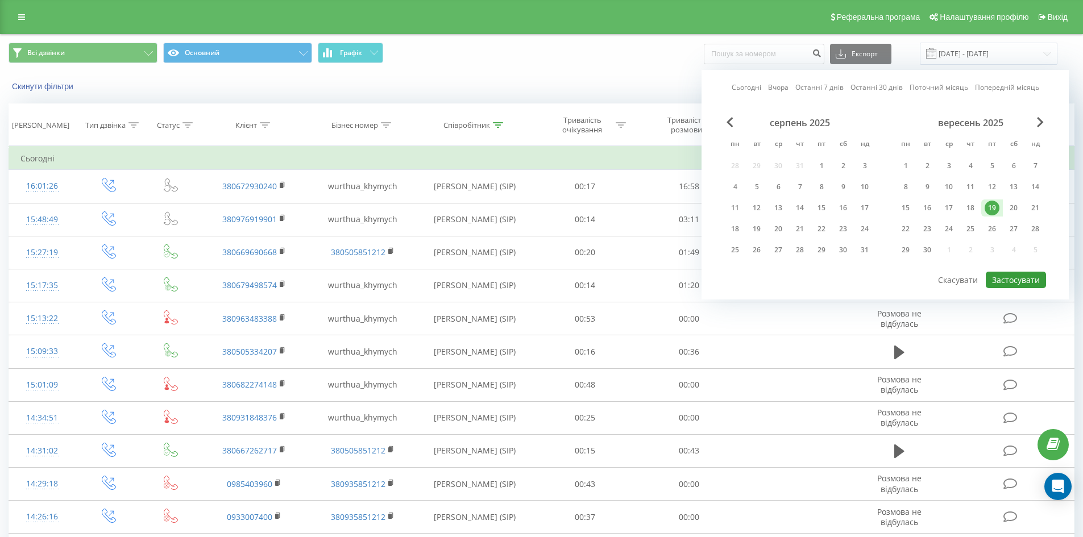
click at [1016, 281] on button "Застосувати" at bounding box center [1015, 280] width 60 height 16
type input "19.09.2025 - 19.09.2025"
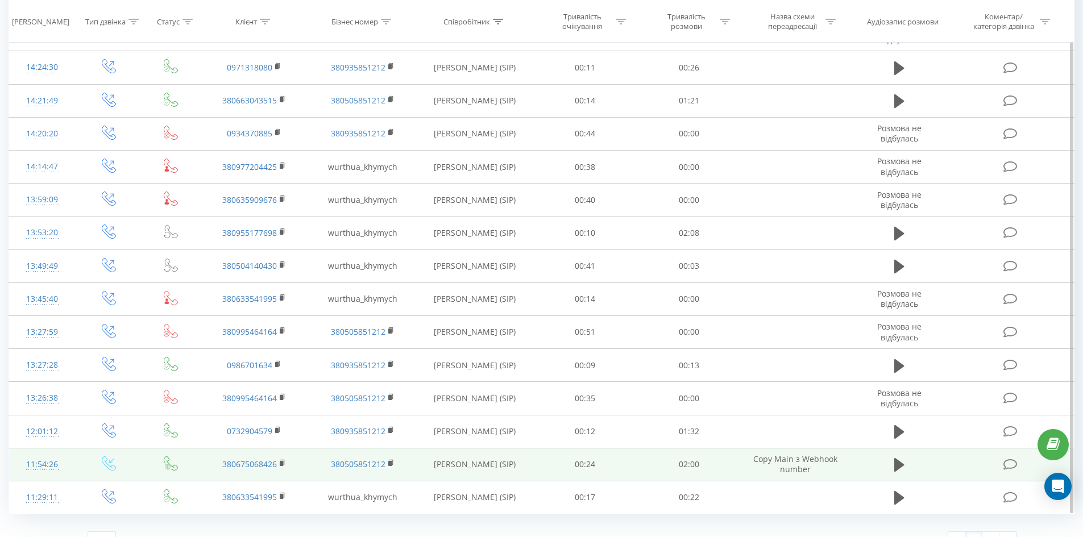
scroll to position [502, 0]
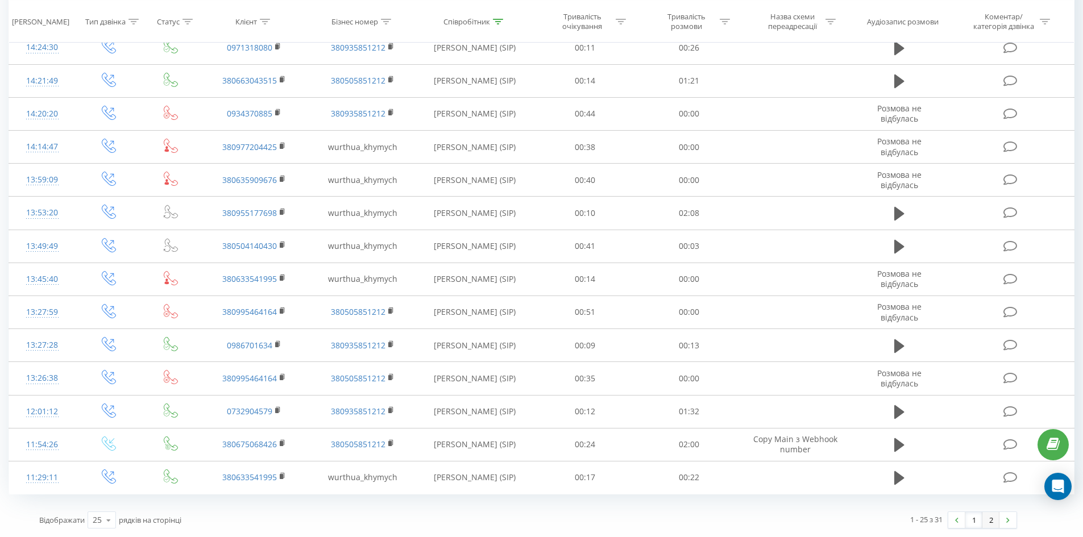
click at [989, 525] on link "2" at bounding box center [990, 520] width 17 height 16
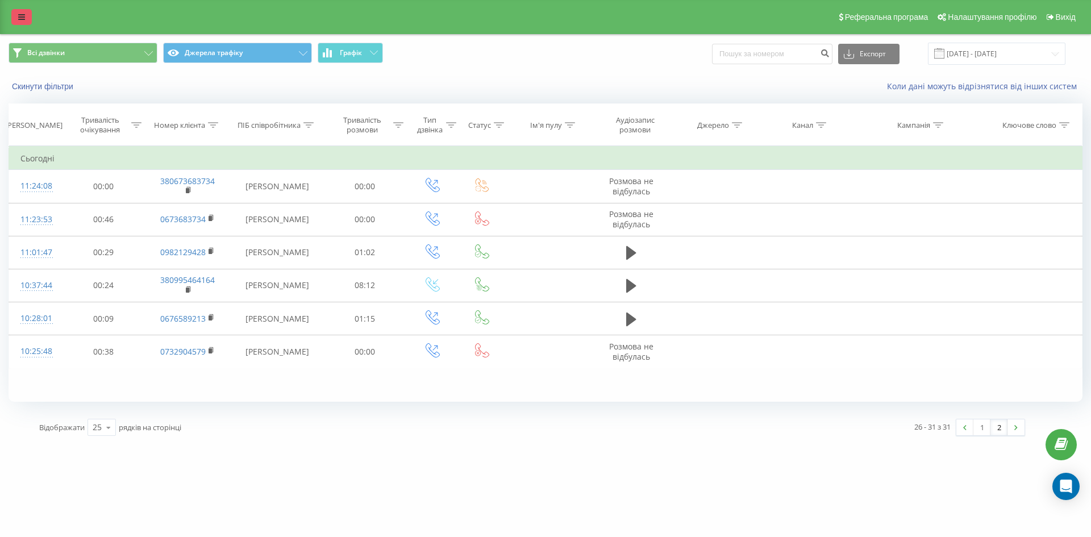
click at [31, 17] on link at bounding box center [21, 17] width 20 height 16
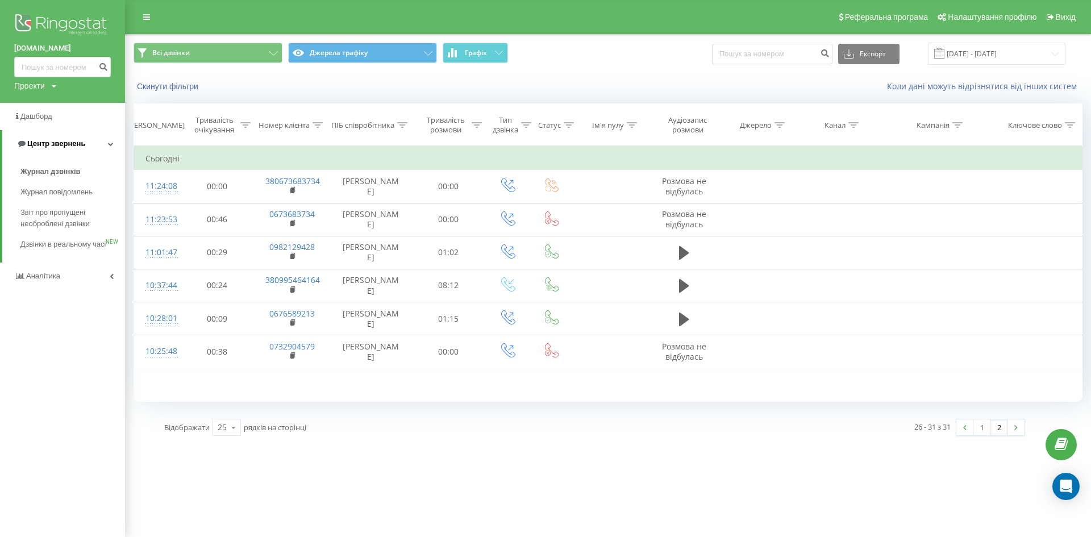
click at [111, 146] on icon at bounding box center [111, 144] width 6 height 6
click at [111, 146] on icon at bounding box center [112, 144] width 4 height 6
click at [108, 145] on icon at bounding box center [111, 144] width 6 height 6
click at [114, 143] on link "Центр звернень" at bounding box center [62, 143] width 125 height 27
click at [72, 173] on span "Журнал дзвінків" at bounding box center [50, 171] width 60 height 11
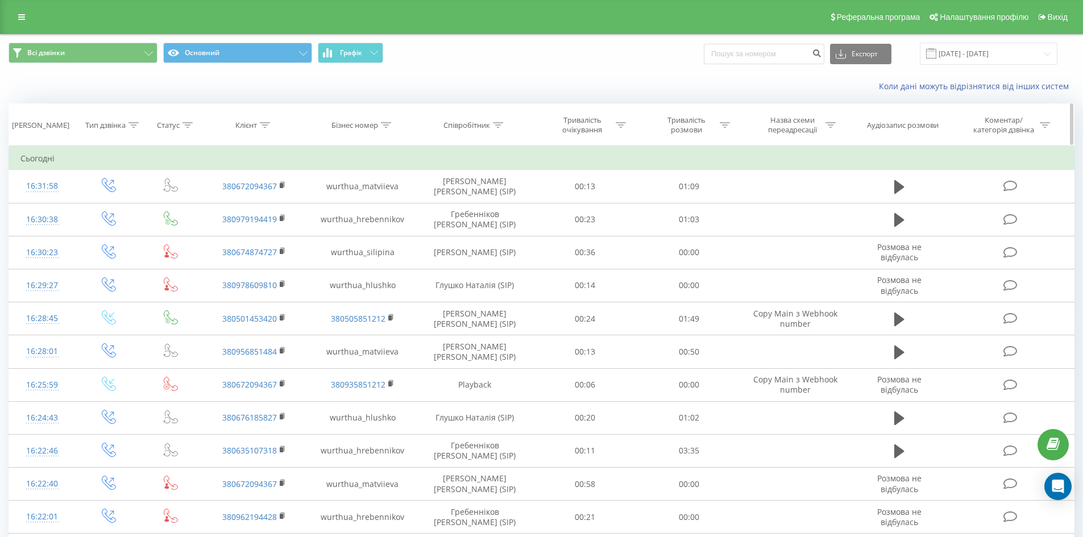
click at [482, 119] on th "Співробітник" at bounding box center [475, 125] width 117 height 42
click at [494, 130] on div at bounding box center [498, 125] width 10 height 10
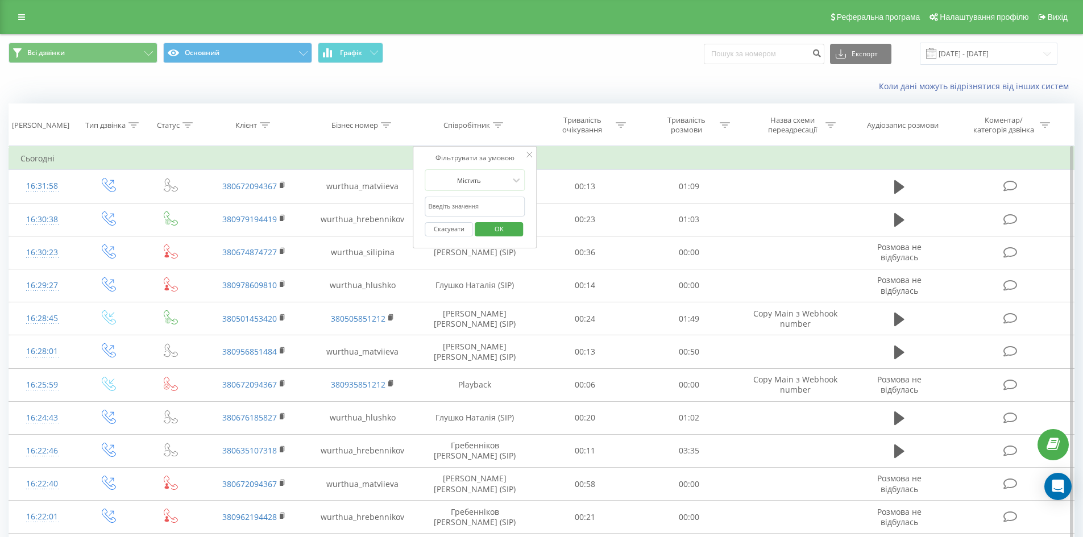
click at [476, 206] on input "text" at bounding box center [475, 207] width 100 height 20
type input "гребенніков"
click at [506, 229] on span "OK" at bounding box center [499, 229] width 32 height 18
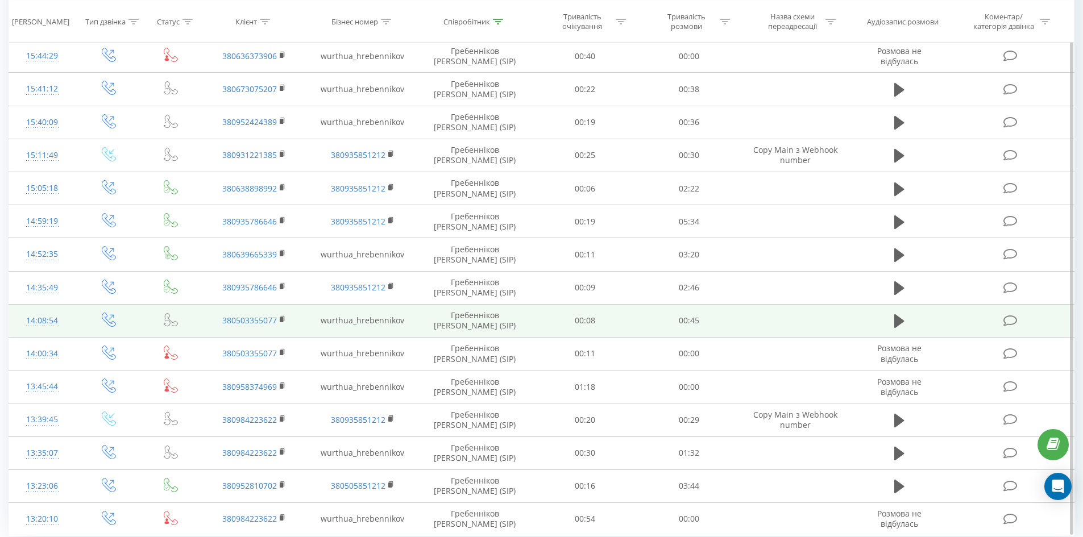
scroll to position [502, 0]
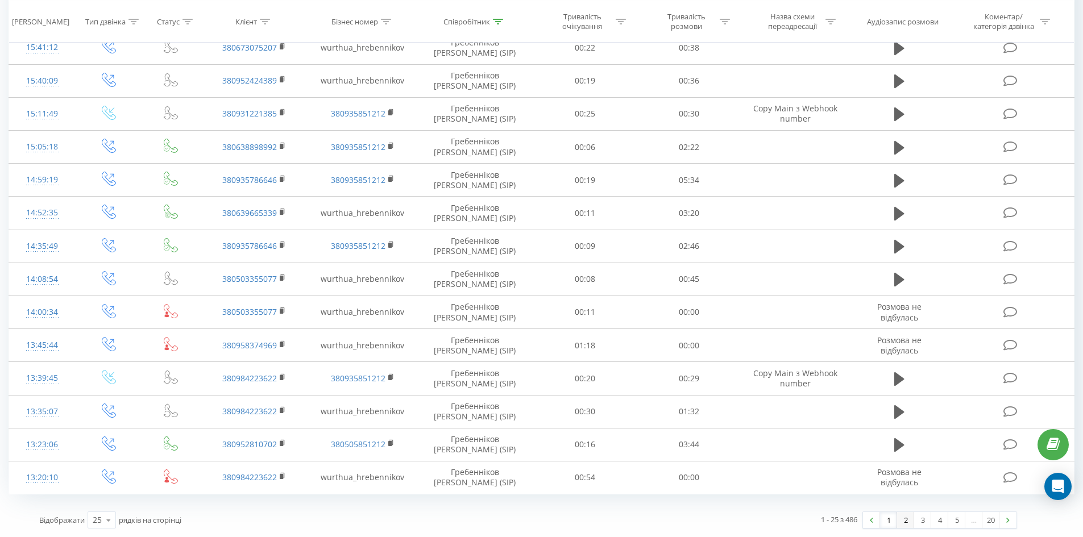
click at [902, 523] on link "2" at bounding box center [905, 520] width 17 height 16
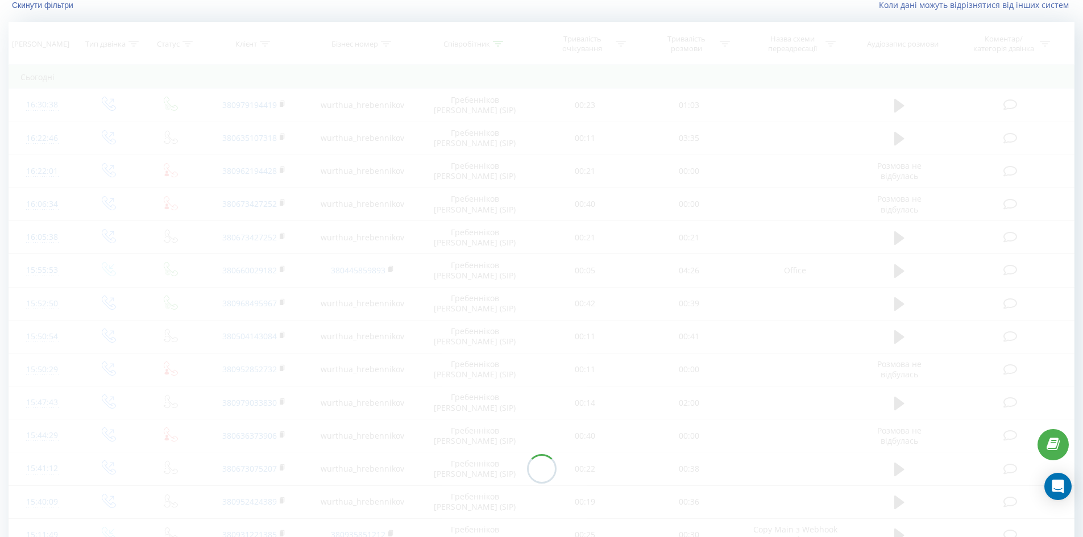
scroll to position [75, 0]
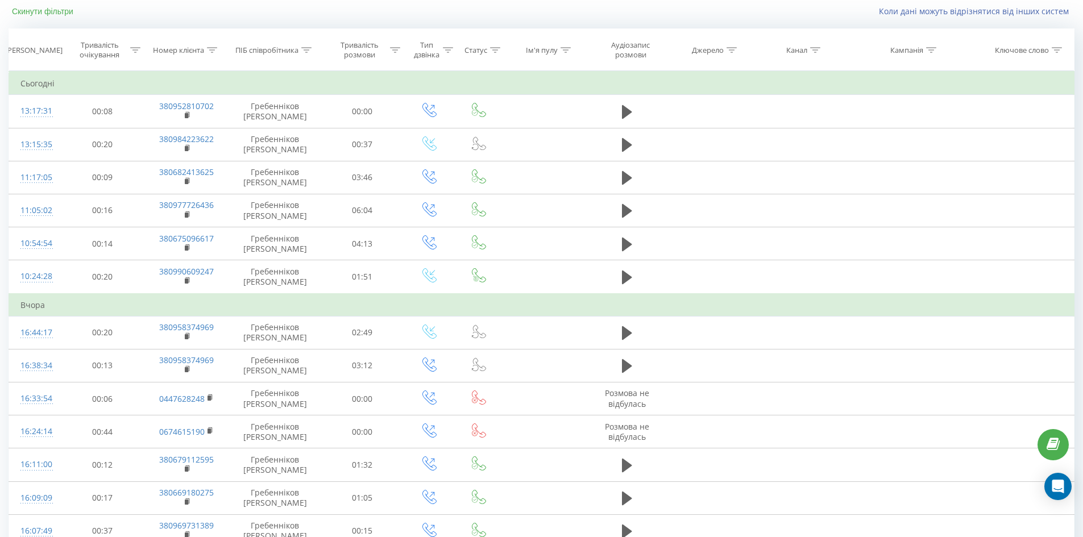
click at [43, 8] on button "Скинути фільтри" at bounding box center [44, 11] width 70 height 10
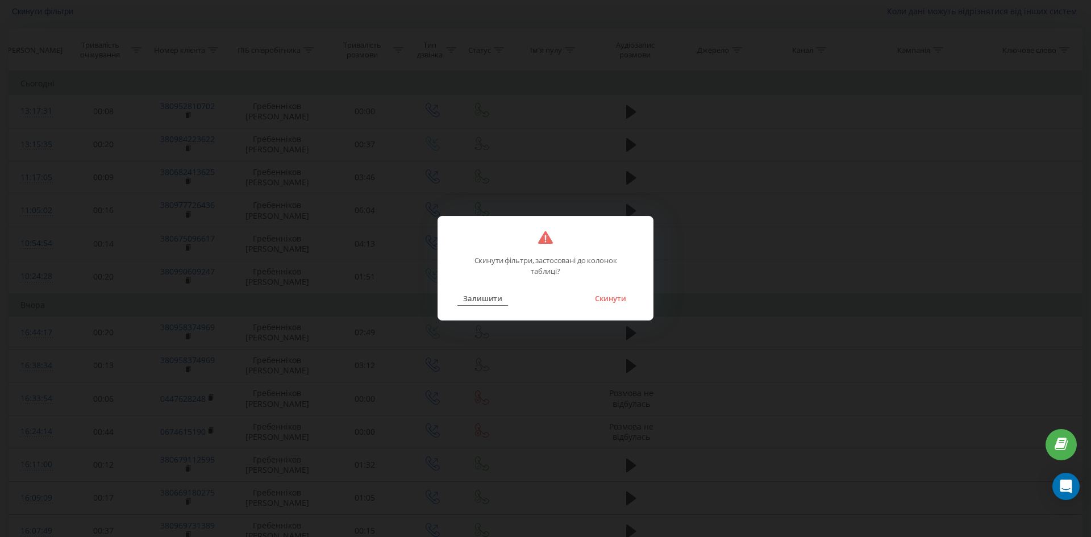
click at [496, 298] on button "Залишити" at bounding box center [482, 298] width 51 height 15
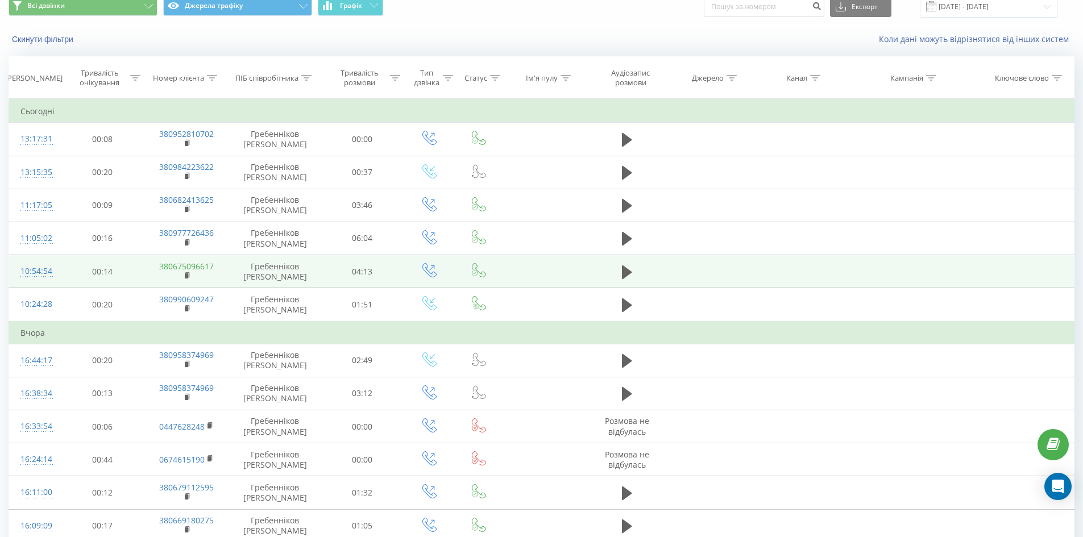
scroll to position [0, 0]
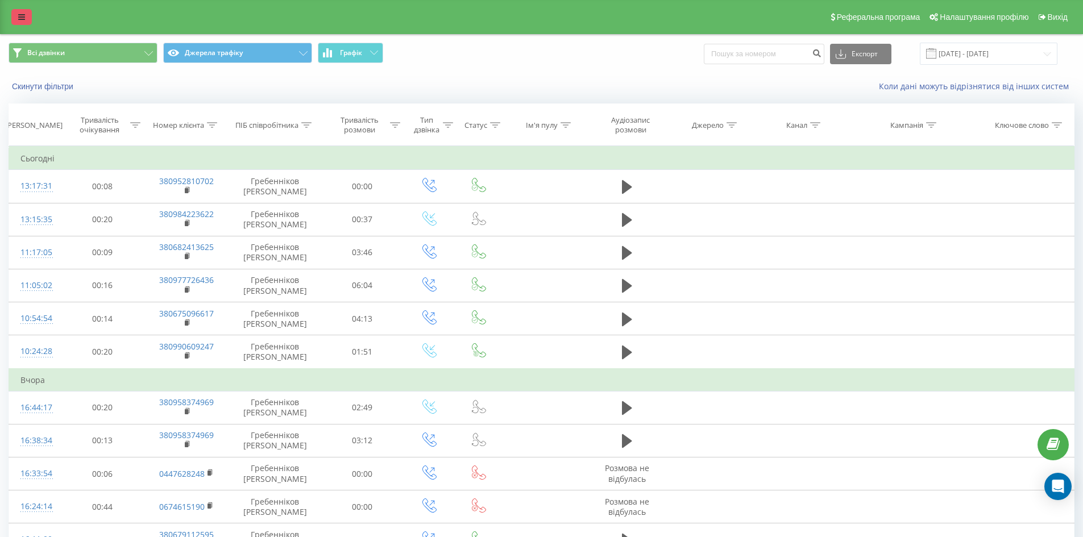
click at [20, 16] on icon at bounding box center [21, 17] width 7 height 8
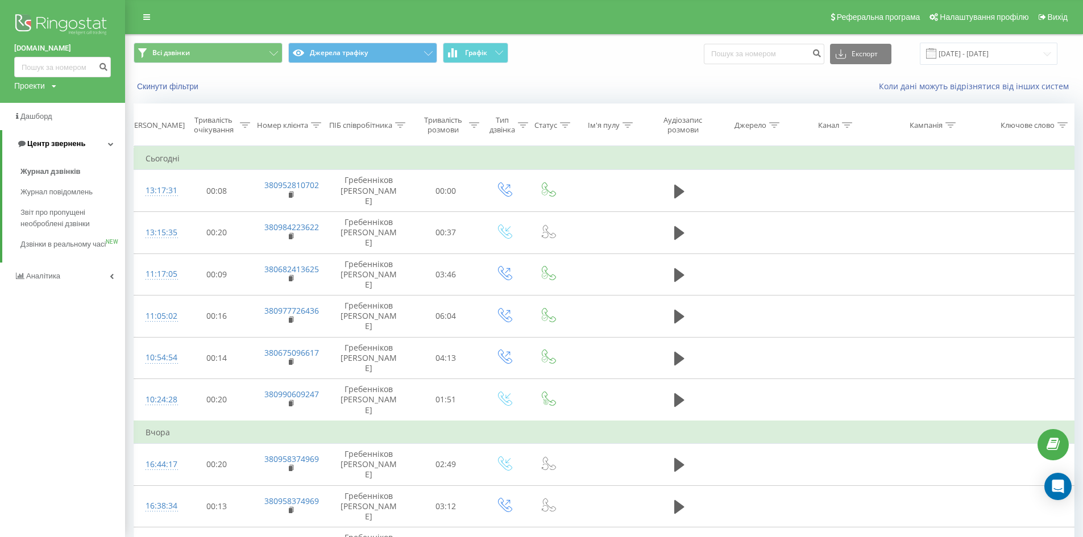
click at [111, 144] on icon at bounding box center [111, 144] width 6 height 6
click at [114, 144] on link "Центр звернень" at bounding box center [62, 143] width 125 height 27
click at [79, 169] on link "Журнал дзвінків" at bounding box center [72, 171] width 105 height 20
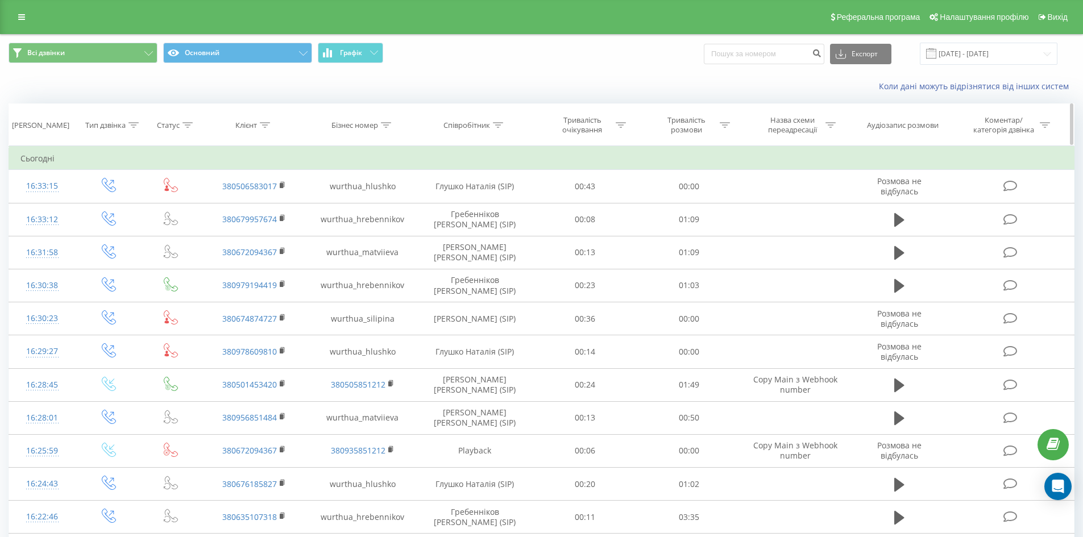
click at [500, 126] on icon at bounding box center [498, 125] width 10 height 6
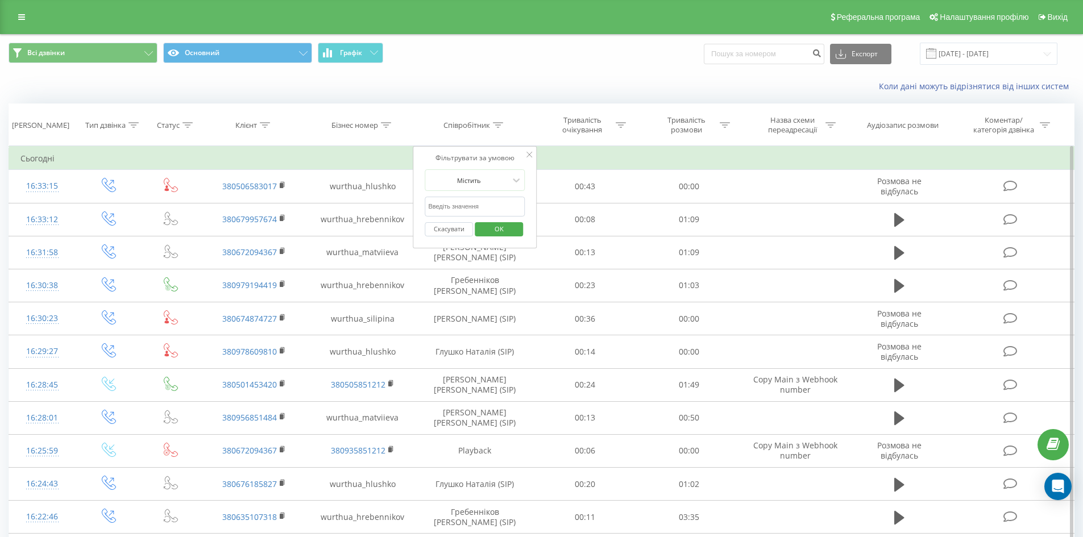
click at [452, 210] on input "text" at bounding box center [475, 207] width 100 height 20
click at [488, 231] on span "OK" at bounding box center [499, 229] width 32 height 18
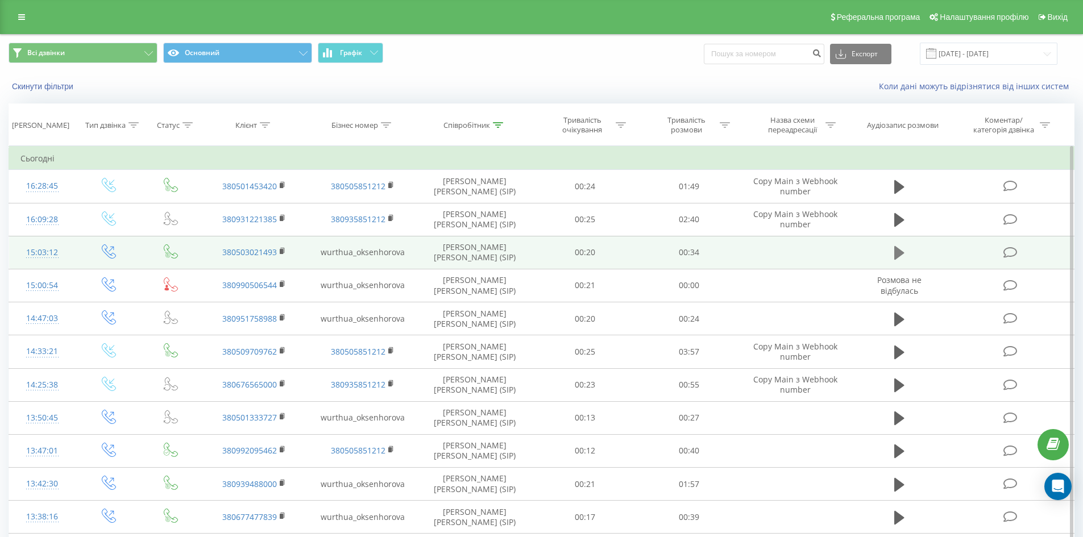
click at [896, 255] on icon at bounding box center [899, 253] width 10 height 14
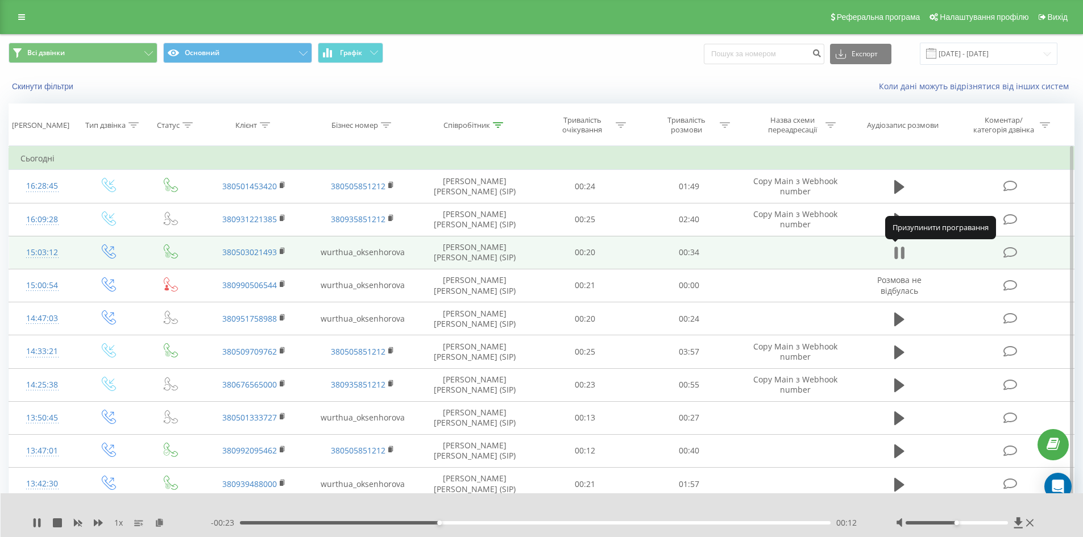
click at [901, 257] on icon at bounding box center [901, 253] width 3 height 13
click at [501, 126] on icon at bounding box center [498, 125] width 10 height 6
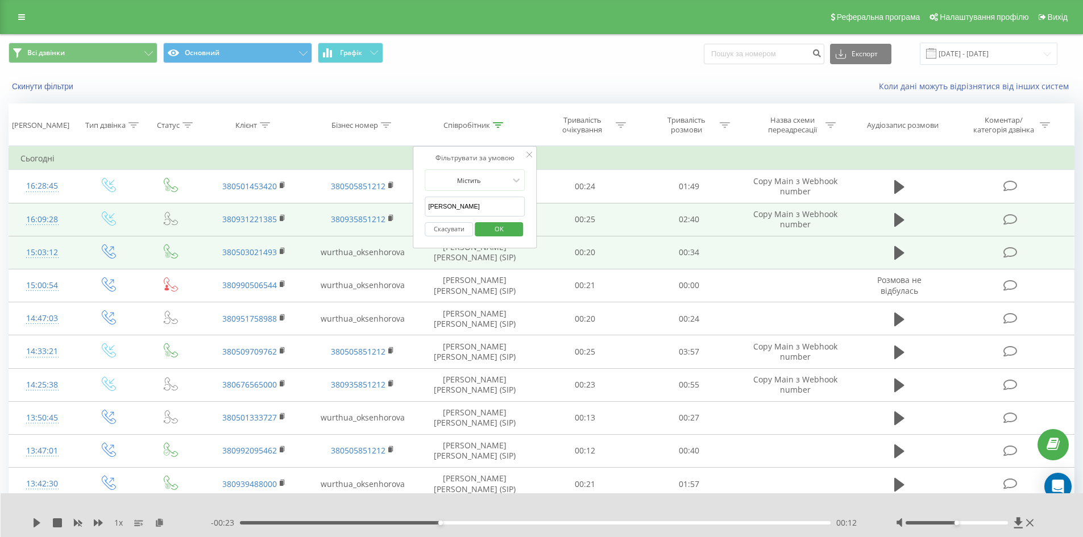
drag, startPoint x: 484, startPoint y: 210, endPoint x: 400, endPoint y: 225, distance: 85.5
click button "OK" at bounding box center [499, 229] width 48 height 14
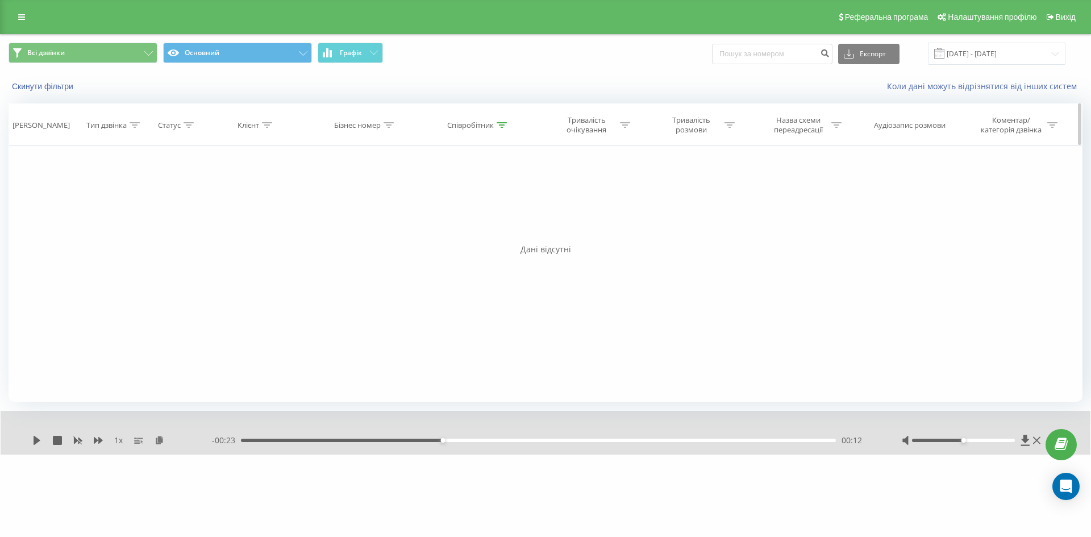
click at [492, 121] on div "Співробітник" at bounding box center [470, 125] width 47 height 10
drag, startPoint x: 478, startPoint y: 202, endPoint x: 370, endPoint y: 209, distance: 108.2
click at [371, 209] on div "Фільтрувати за умовою Дорівнює Введіть значення Скасувати OK Фільтрувати за умо…" at bounding box center [546, 274] width 1074 height 256
type input "Химич Яна"
click at [501, 230] on span "OK" at bounding box center [502, 229] width 32 height 18
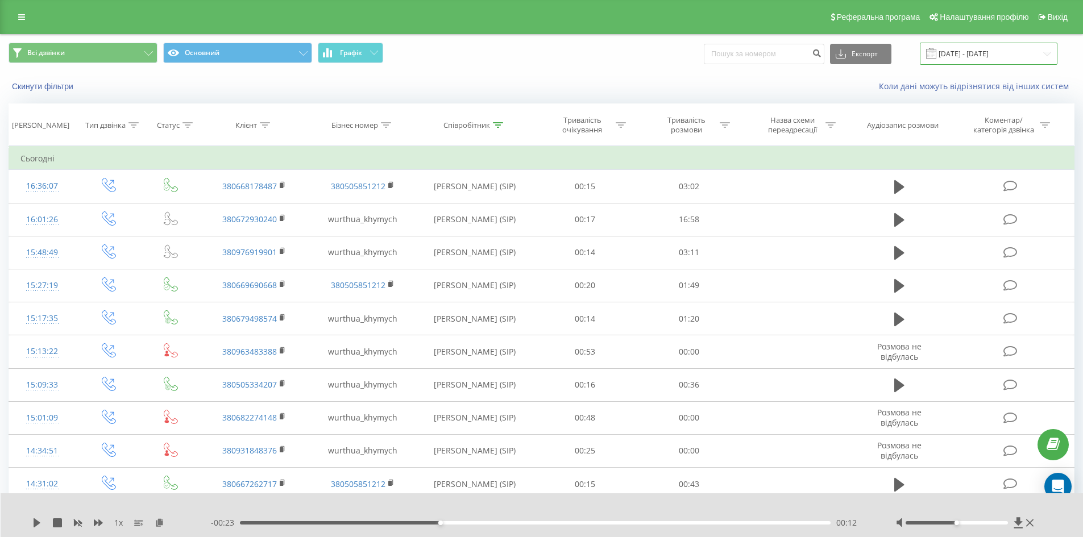
click at [1014, 56] on input "[DATE] - [DATE]" at bounding box center [989, 54] width 138 height 22
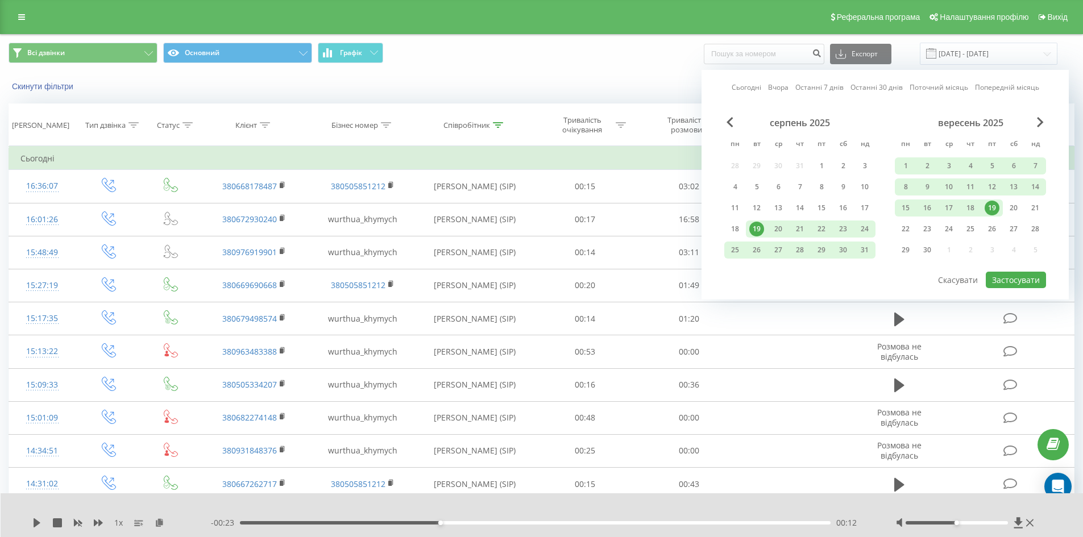
click at [997, 206] on div "19" at bounding box center [991, 208] width 15 height 15
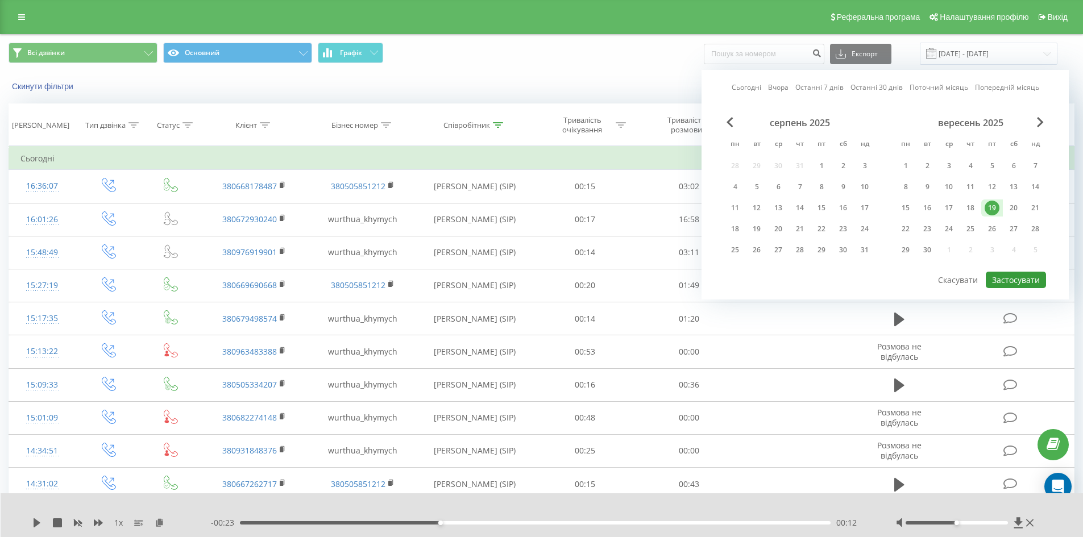
click at [1020, 276] on button "Застосувати" at bounding box center [1015, 280] width 60 height 16
type input "[DATE] - [DATE]"
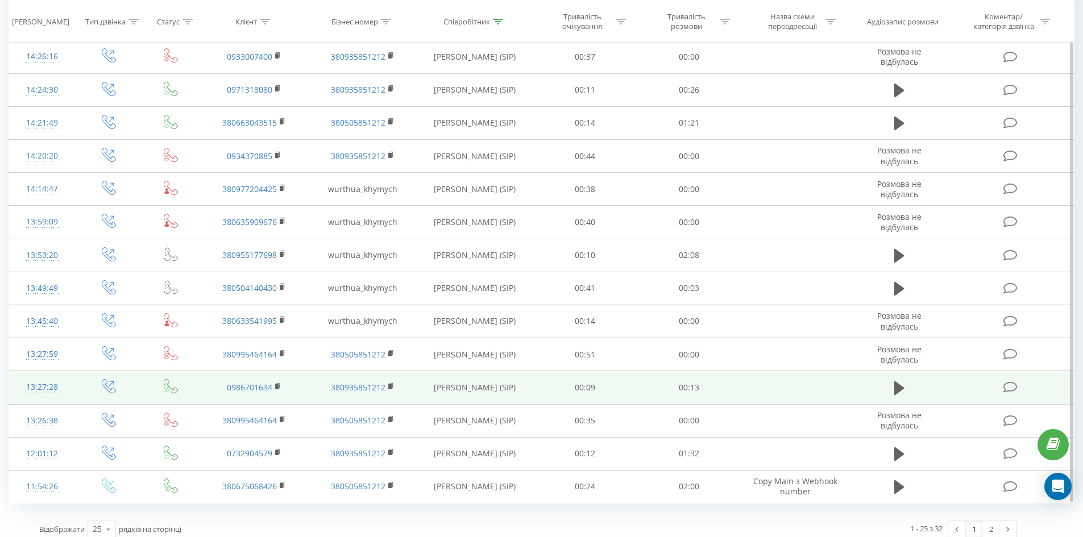
scroll to position [502, 0]
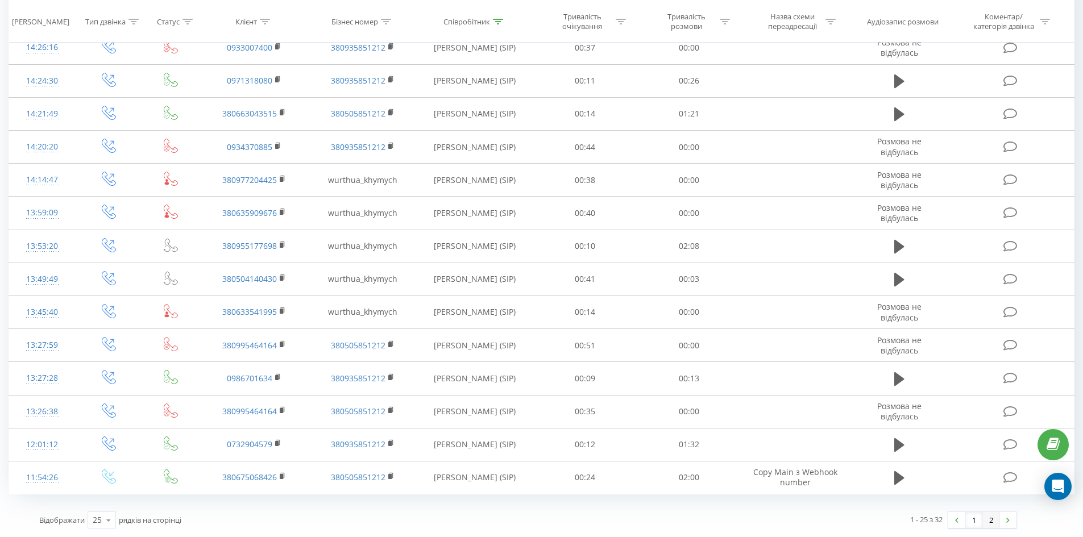
click at [987, 519] on link "2" at bounding box center [990, 520] width 17 height 16
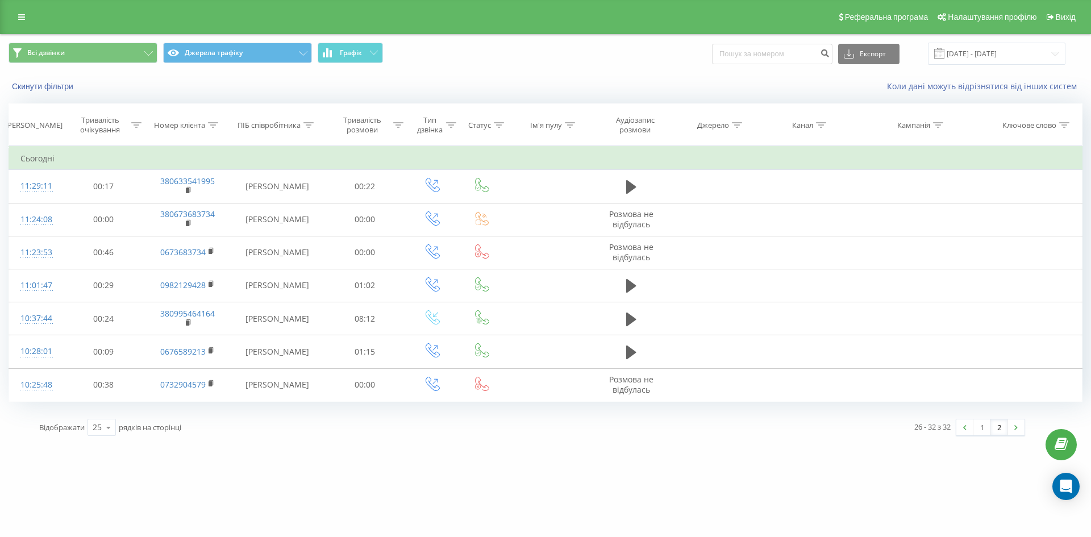
drag, startPoint x: 30, startPoint y: 16, endPoint x: 35, endPoint y: 35, distance: 20.0
click at [30, 16] on link at bounding box center [21, 17] width 20 height 16
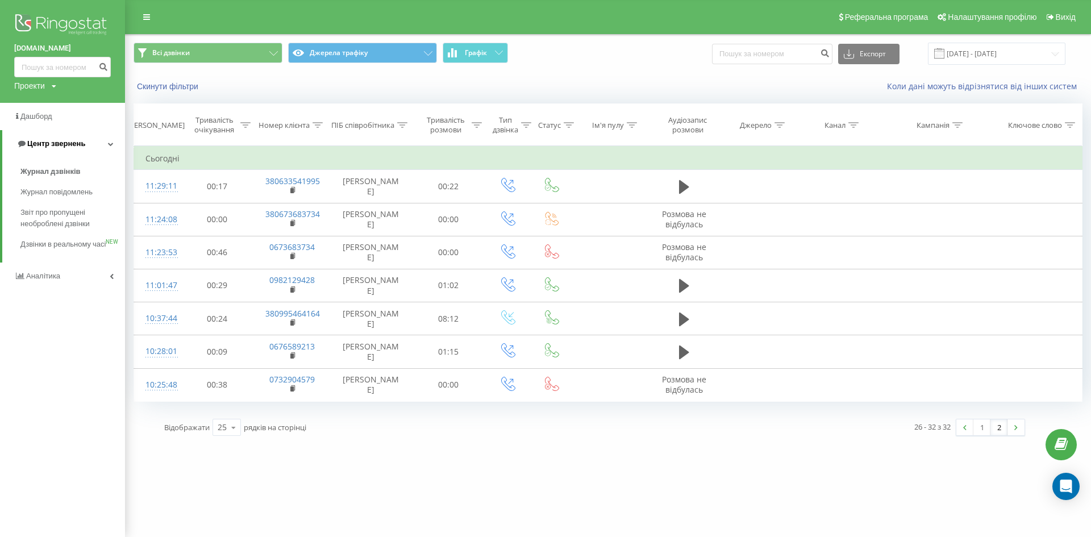
click at [109, 143] on icon at bounding box center [111, 144] width 6 height 6
click at [116, 145] on link "Центр звернень" at bounding box center [62, 143] width 125 height 27
click at [66, 172] on span "Журнал дзвінків" at bounding box center [50, 171] width 60 height 11
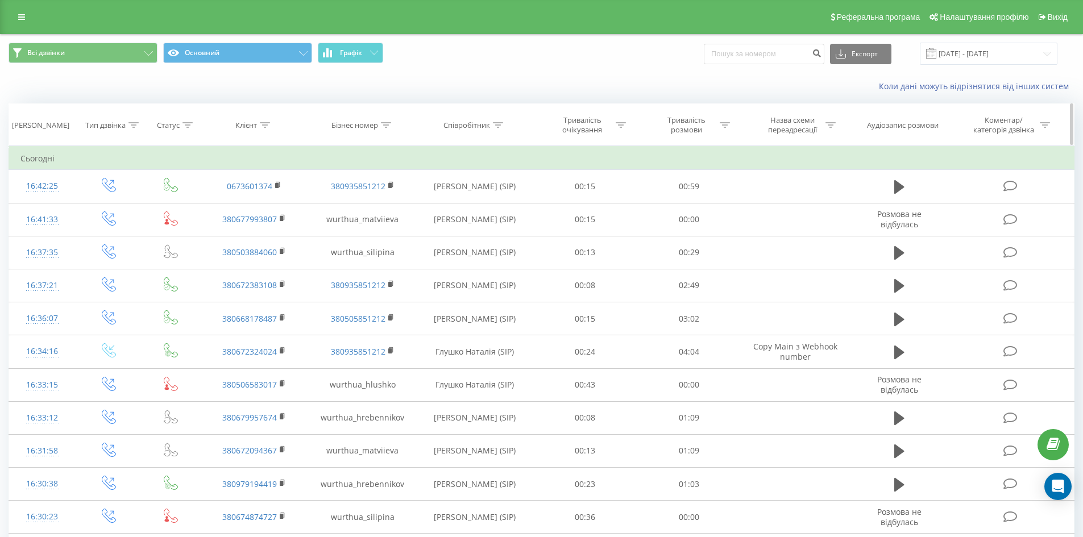
click at [490, 128] on div "Співробітник" at bounding box center [473, 125] width 60 height 10
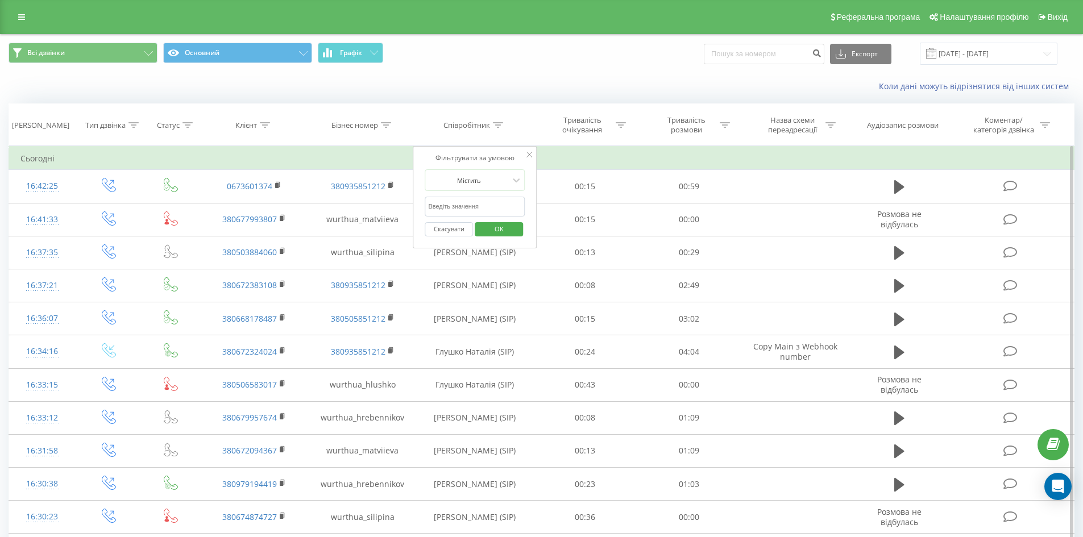
click at [480, 204] on input "text" at bounding box center [475, 207] width 100 height 20
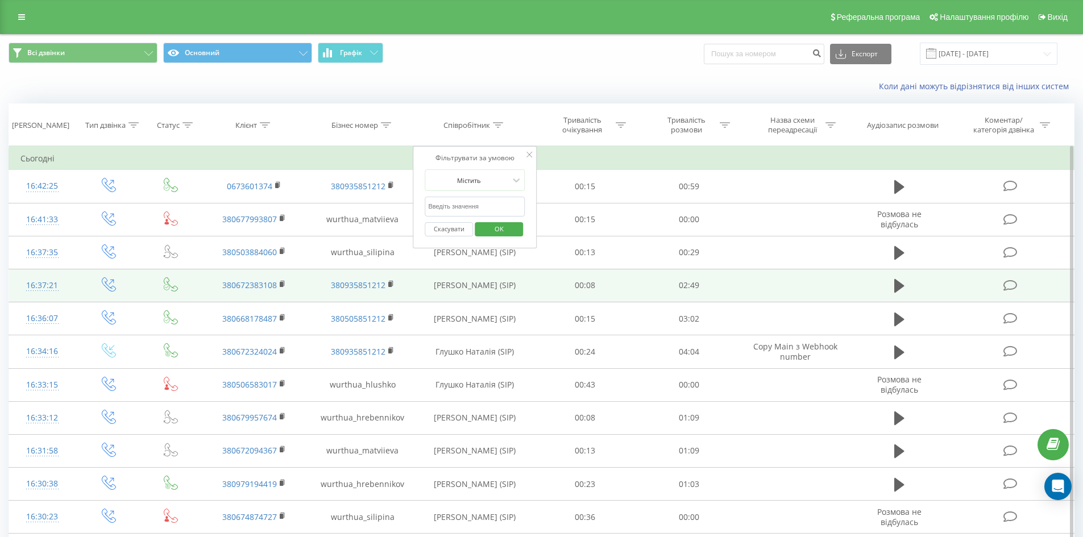
type input "сіліп"
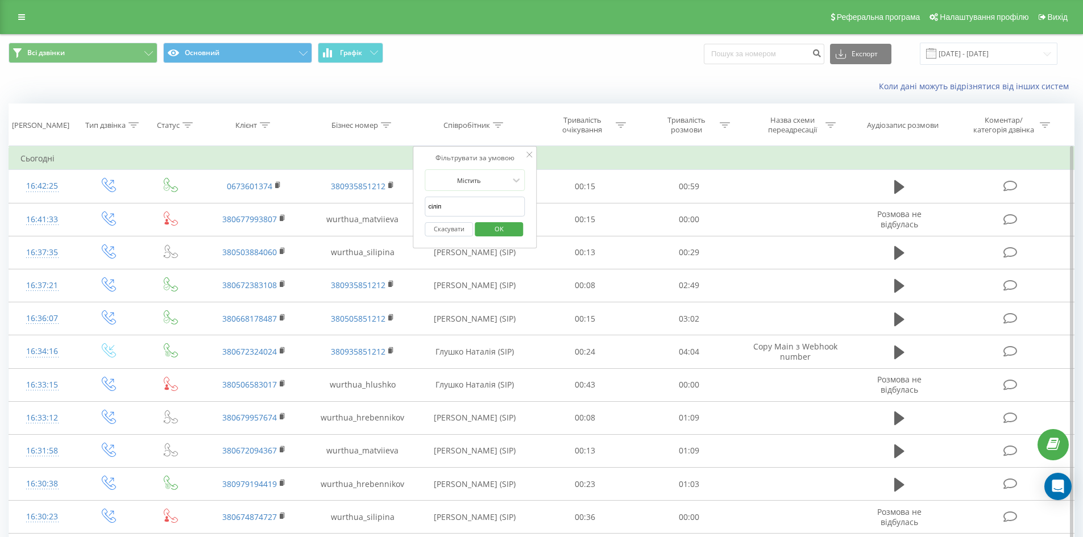
click at [503, 231] on span "OK" at bounding box center [499, 229] width 32 height 18
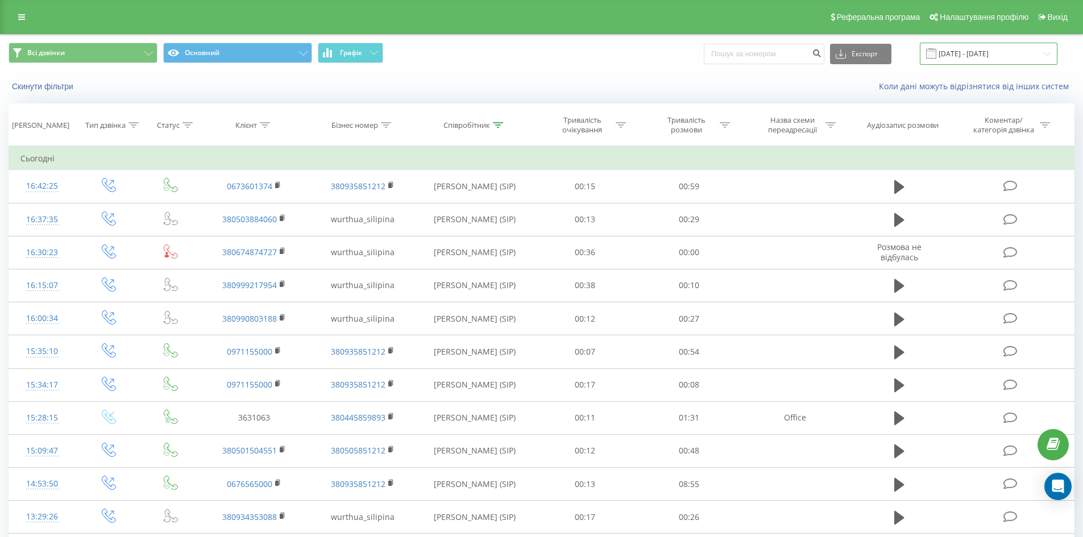
click at [1009, 55] on input "[DATE] - [DATE]" at bounding box center [989, 54] width 138 height 22
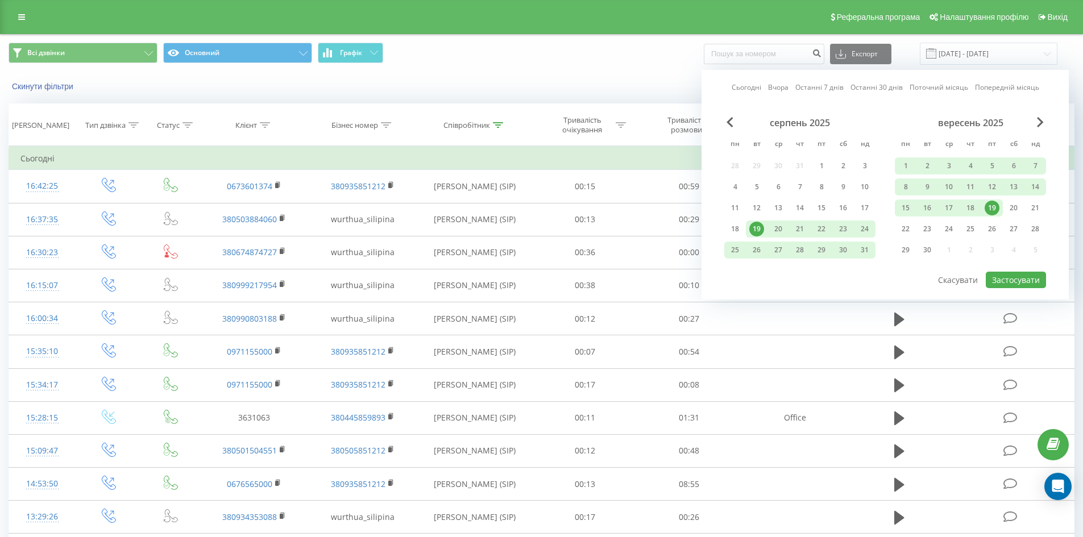
click at [988, 209] on div "19" at bounding box center [991, 208] width 15 height 15
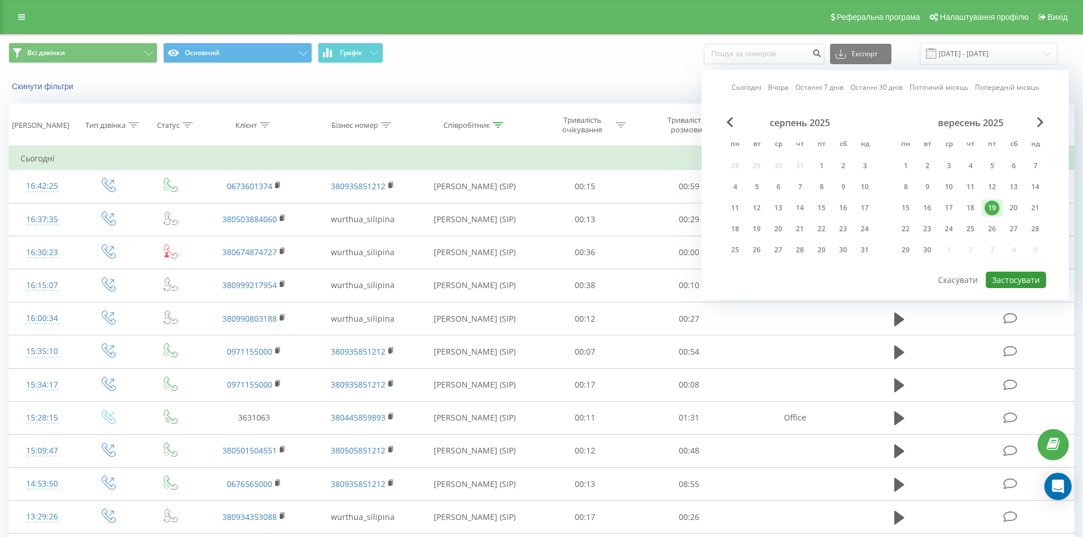
click at [1028, 282] on button "Застосувати" at bounding box center [1015, 280] width 60 height 16
type input "[DATE] - [DATE]"
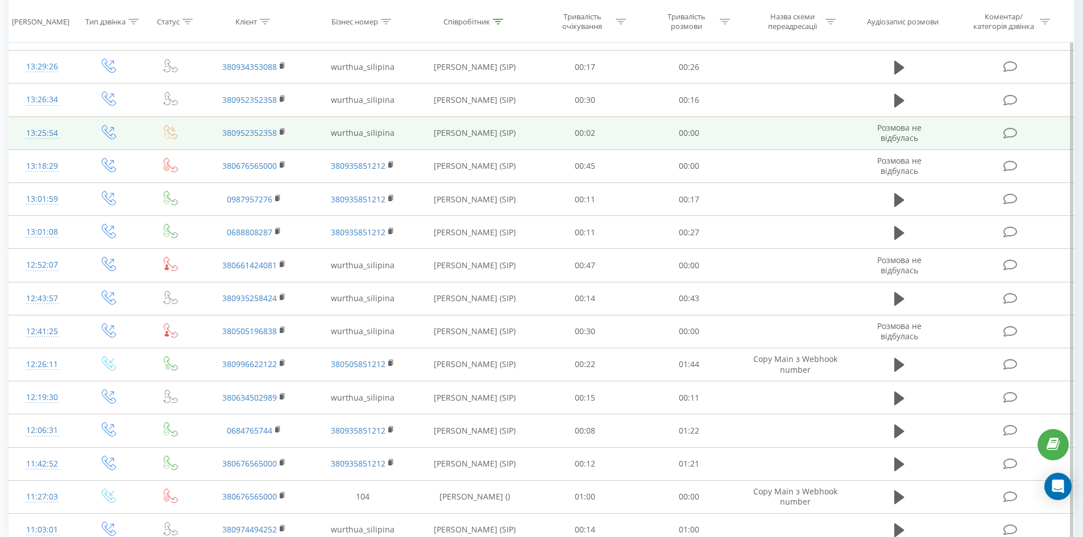
scroll to position [502, 0]
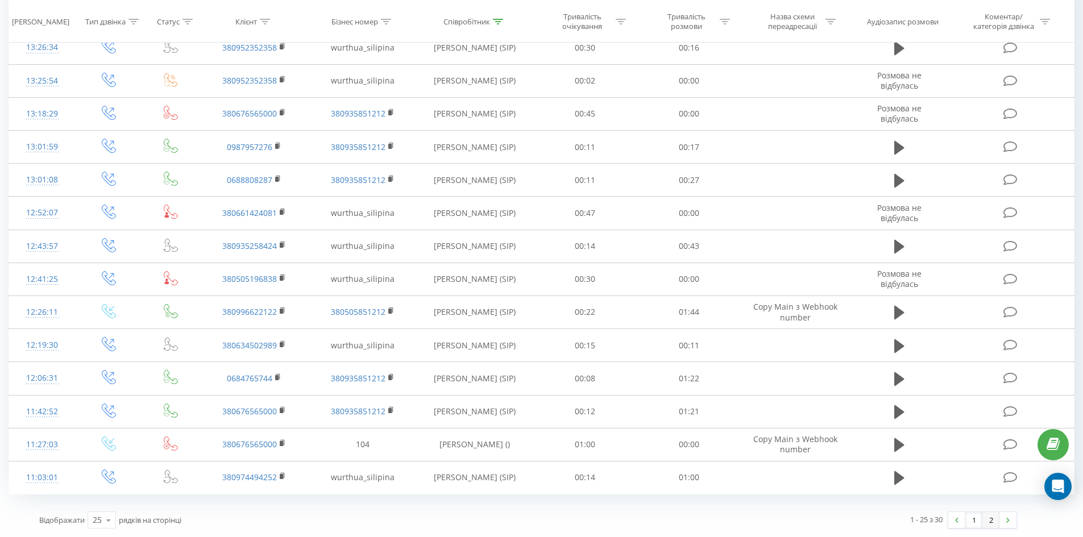
click at [996, 522] on link "2" at bounding box center [990, 520] width 17 height 16
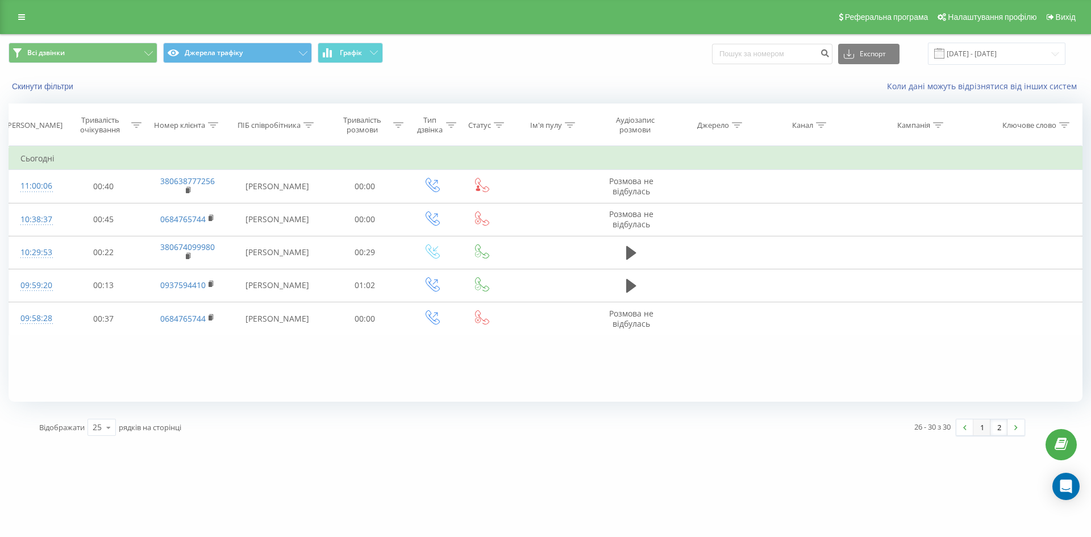
click at [985, 426] on link "1" at bounding box center [982, 427] width 17 height 16
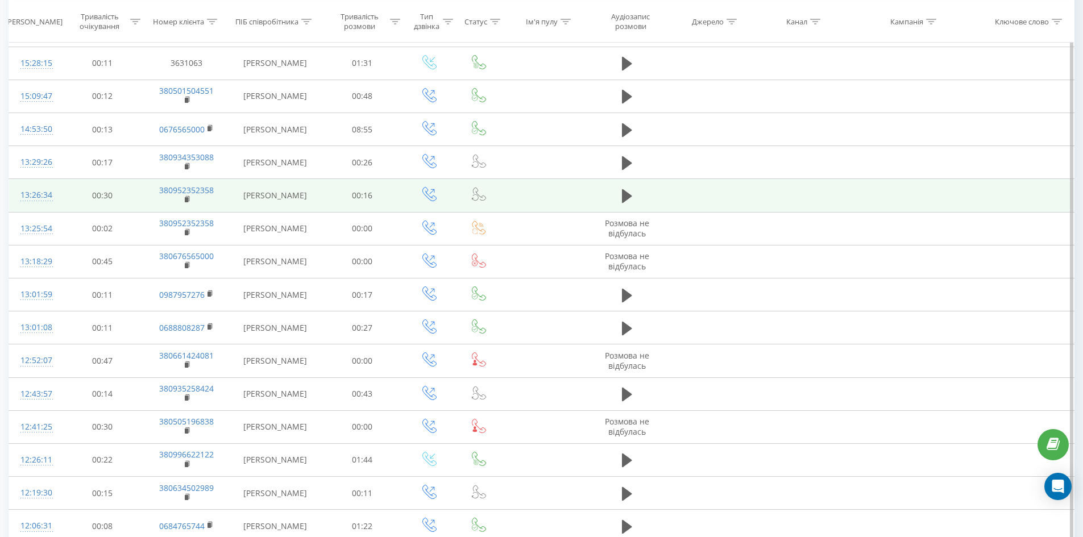
scroll to position [332, 0]
